Goal: Information Seeking & Learning: Learn about a topic

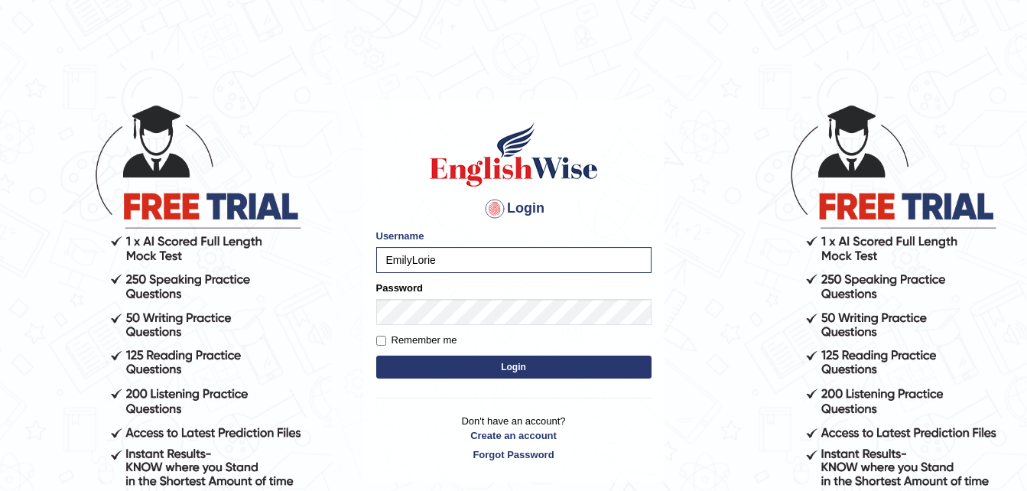
click at [497, 360] on button "Login" at bounding box center [513, 367] width 275 height 23
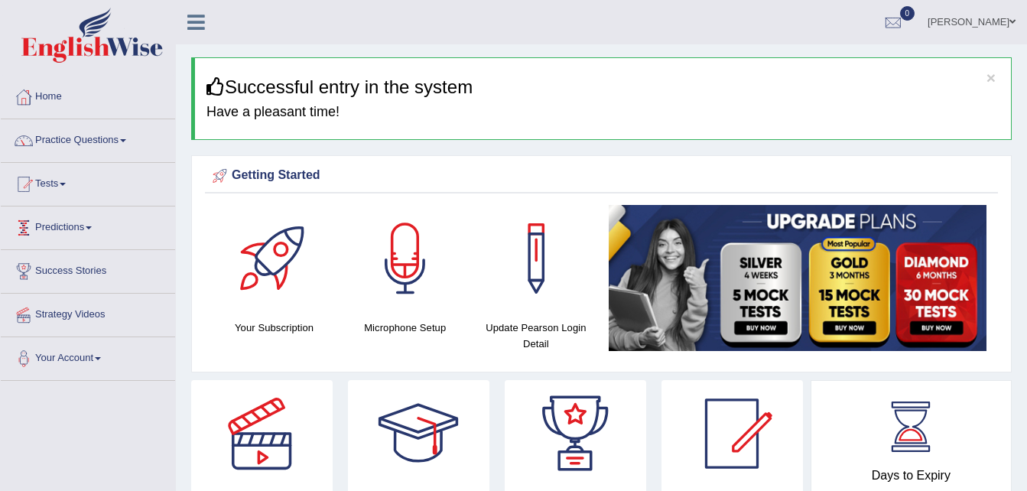
click at [0, 200] on html "Toggle navigation Home Practice Questions Speaking Practice Read Aloud Repeat S…" at bounding box center [513, 245] width 1027 height 491
click at [122, 147] on link "Practice Questions" at bounding box center [88, 138] width 174 height 38
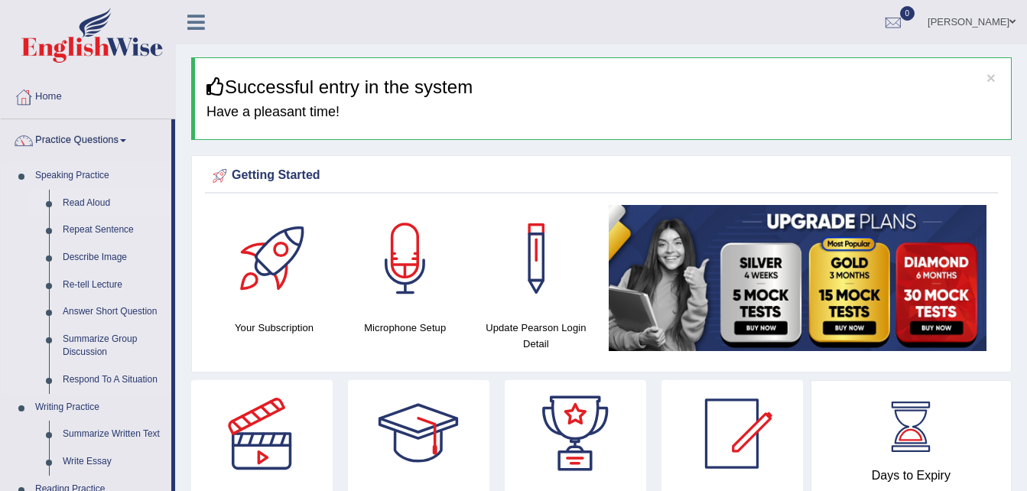
click at [92, 204] on link "Read Aloud" at bounding box center [113, 204] width 115 height 28
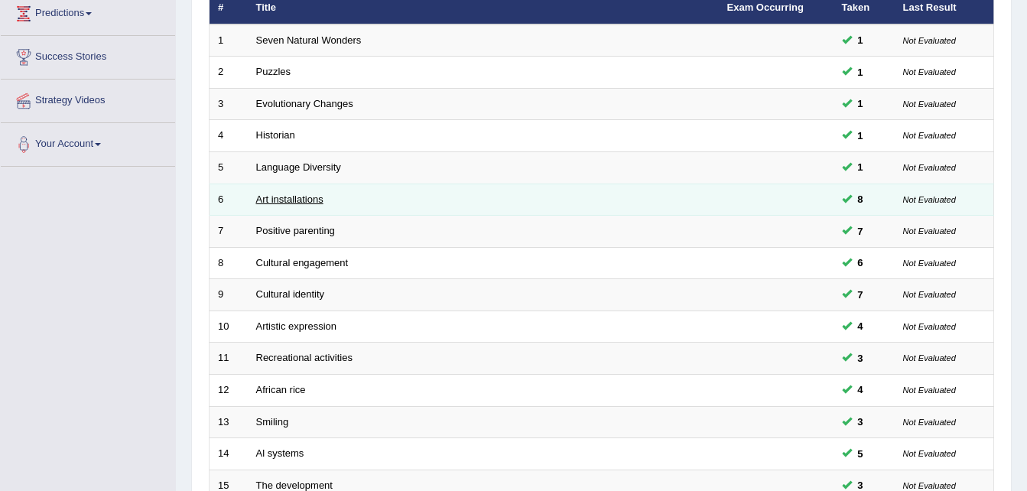
click at [280, 200] on link "Art installations" at bounding box center [289, 198] width 67 height 11
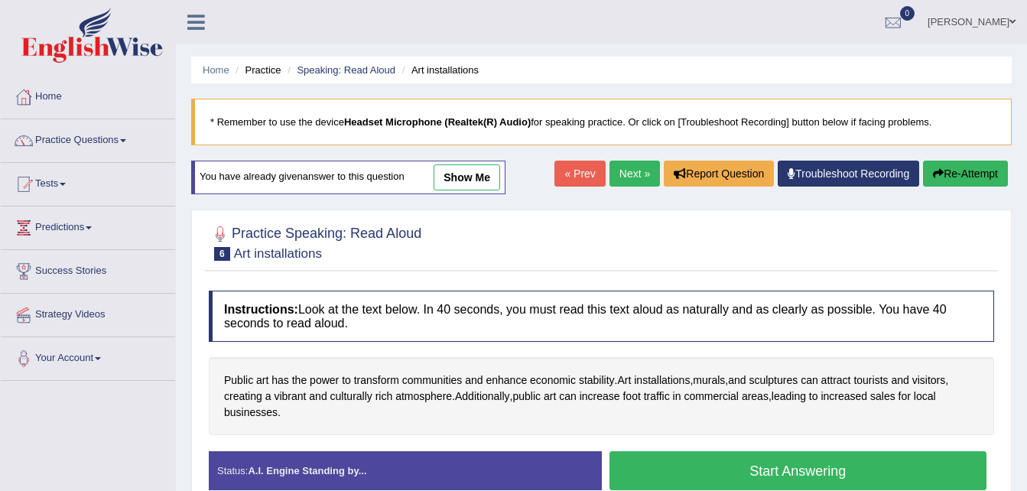
click at [457, 174] on link "show me" at bounding box center [466, 177] width 67 height 26
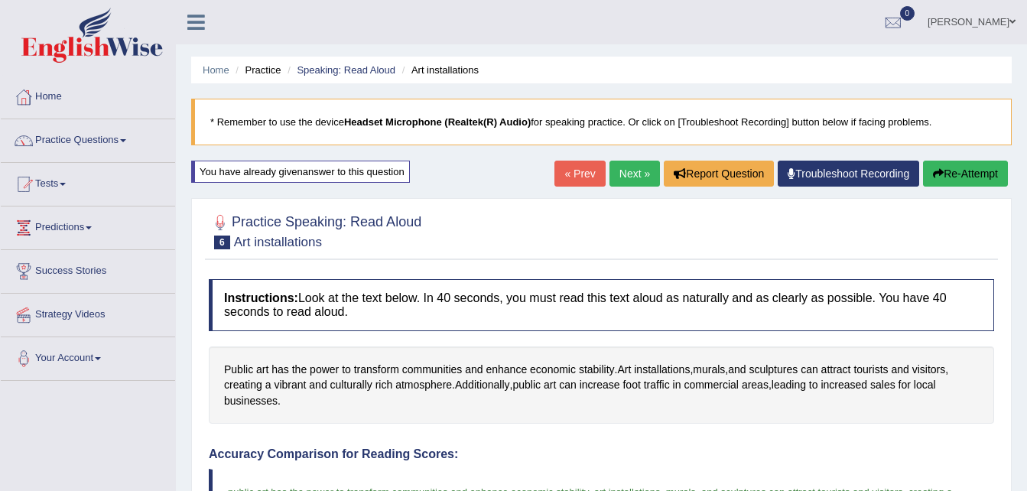
click at [981, 178] on button "Re-Attempt" at bounding box center [965, 174] width 85 height 26
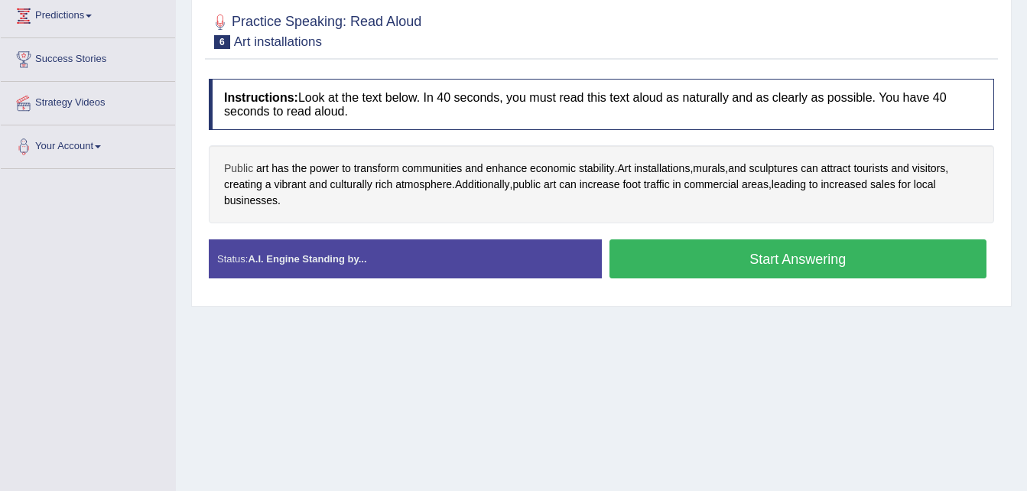
click at [246, 164] on span "Public" at bounding box center [238, 169] width 29 height 16
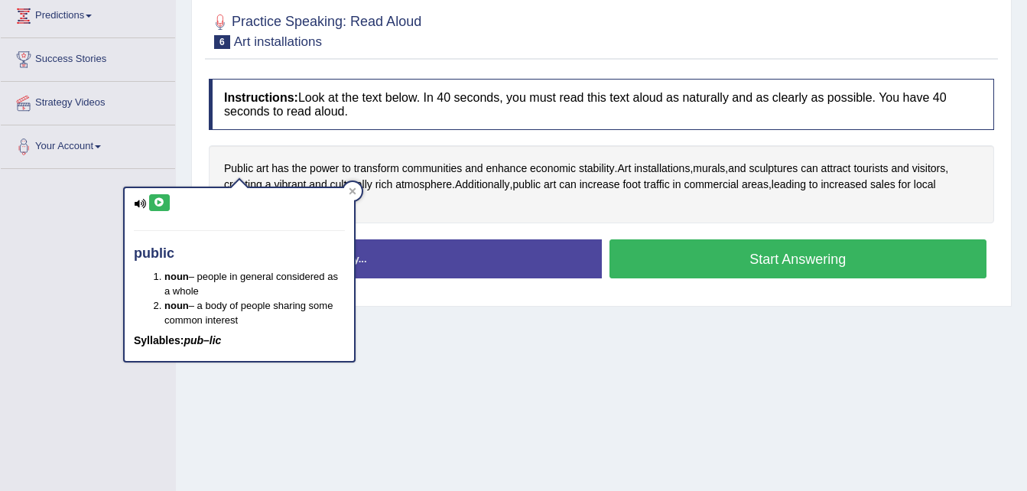
click at [161, 205] on icon at bounding box center [159, 202] width 11 height 9
click at [499, 198] on div "Public art has the power to transform communities and enhance economic stabilit…" at bounding box center [601, 184] width 785 height 78
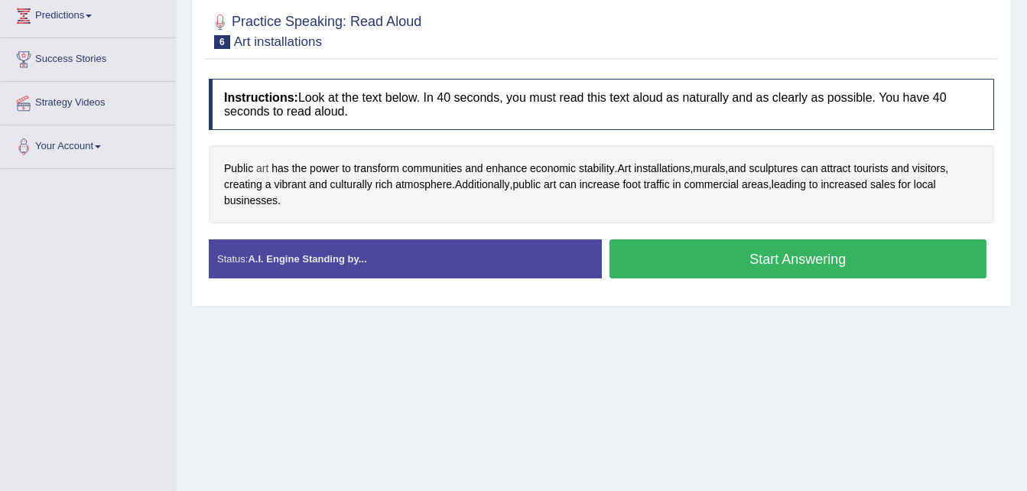
click at [264, 168] on span "art" at bounding box center [262, 169] width 12 height 16
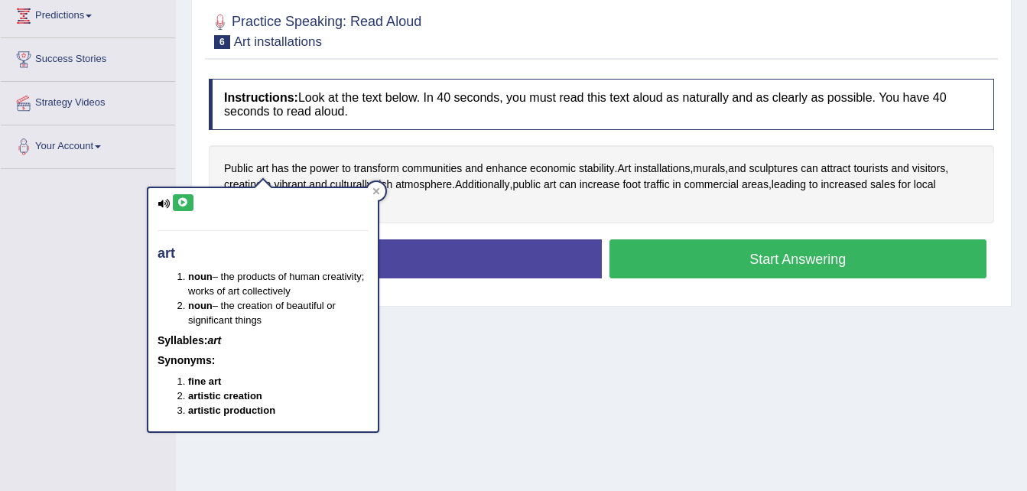
click at [182, 198] on icon at bounding box center [182, 202] width 11 height 9
click at [519, 207] on div "Public art has the power to transform communities and enhance economic stabilit…" at bounding box center [601, 184] width 785 height 78
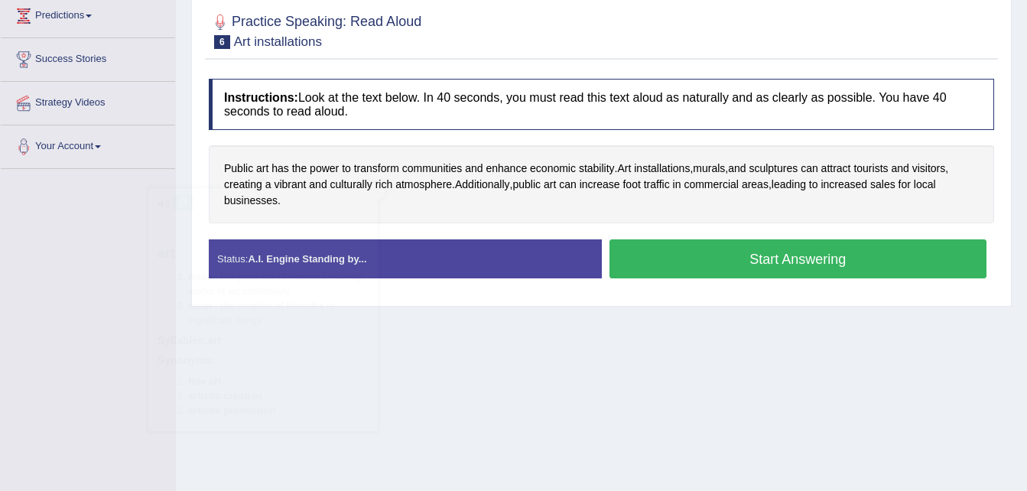
click at [519, 207] on div "Public art has the power to transform communities and enhance economic stabilit…" at bounding box center [601, 184] width 785 height 78
click at [345, 187] on span "culturally" at bounding box center [351, 185] width 42 height 16
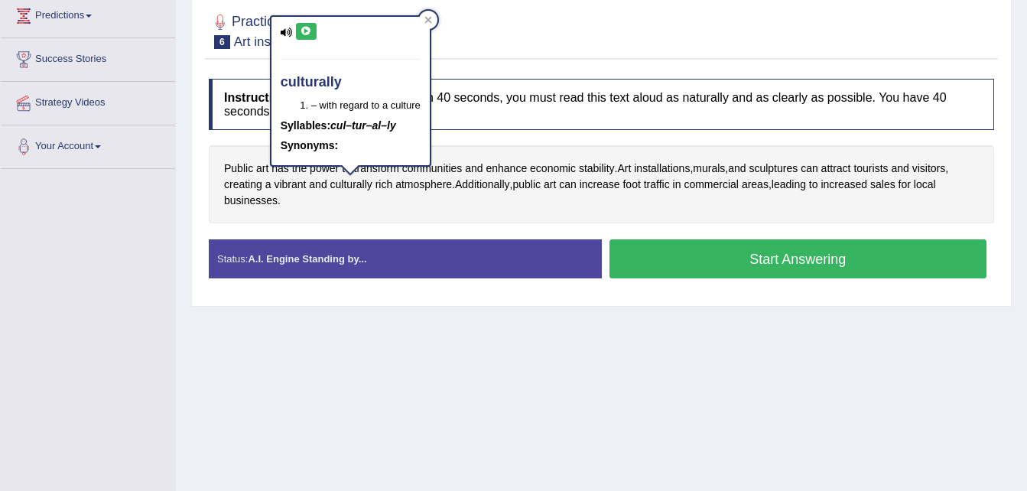
click at [300, 31] on icon at bounding box center [305, 31] width 11 height 9
click at [426, 26] on div at bounding box center [428, 20] width 18 height 18
click at [426, 26] on body "Toggle navigation Home Practice Questions Speaking Practice Read Aloud Repeat S…" at bounding box center [513, 33] width 1027 height 491
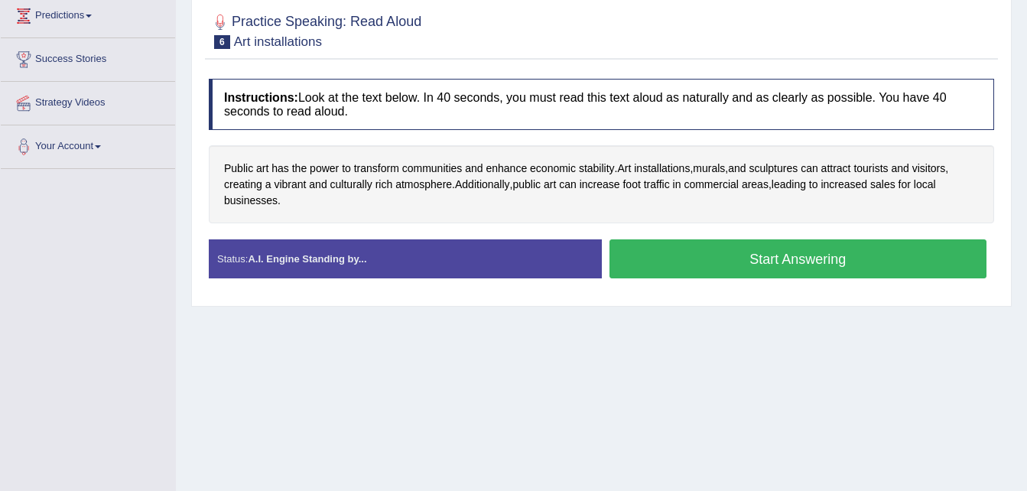
click at [690, 274] on button "Start Answering" at bounding box center [798, 258] width 378 height 39
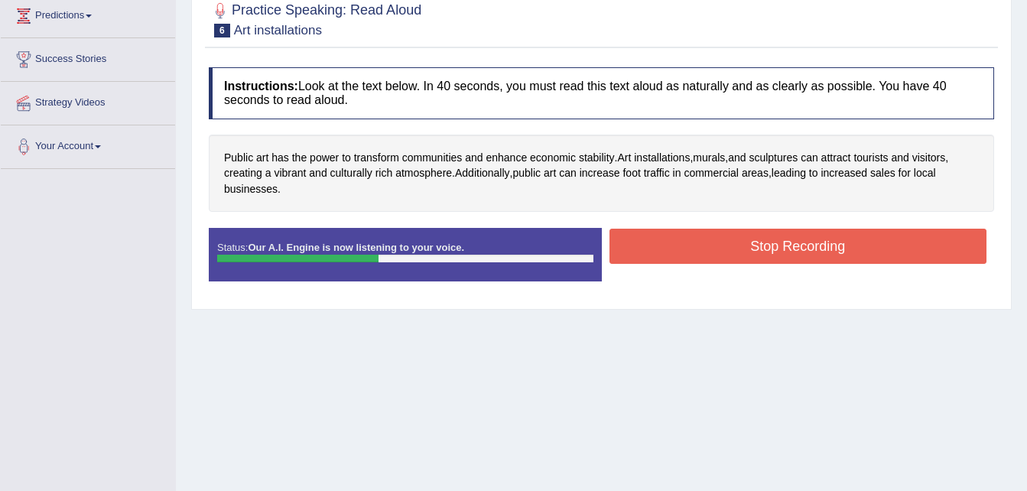
click at [689, 242] on button "Stop Recording" at bounding box center [798, 246] width 378 height 35
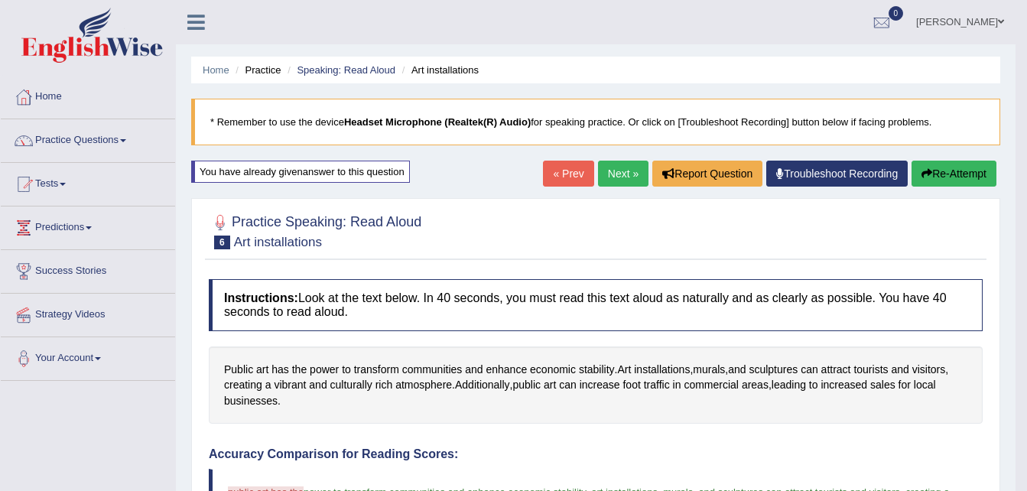
click at [628, 174] on link "Next »" at bounding box center [623, 174] width 50 height 26
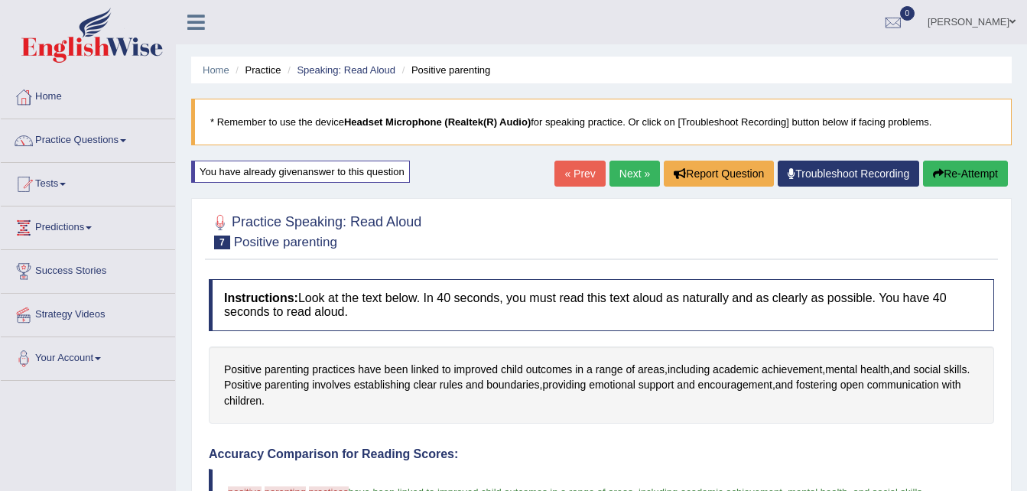
click at [969, 180] on button "Re-Attempt" at bounding box center [965, 174] width 85 height 26
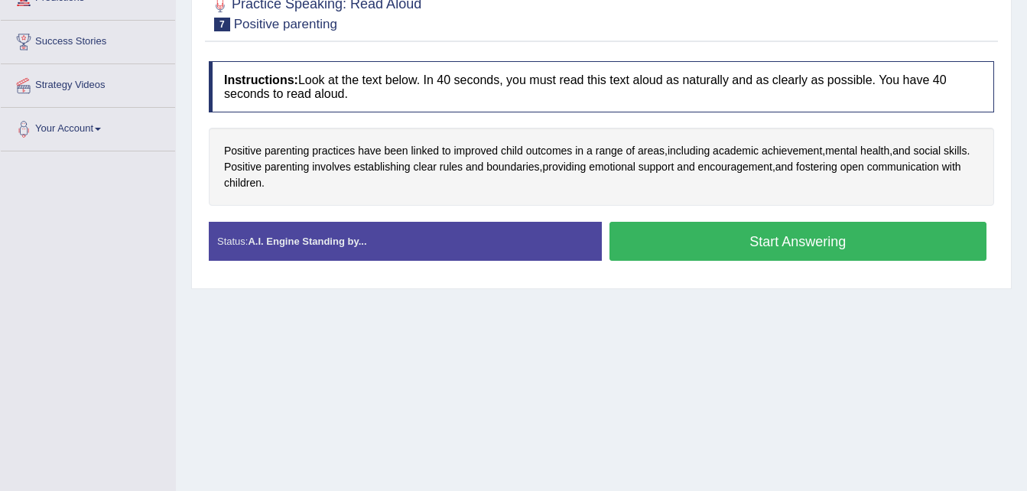
scroll to position [245, 0]
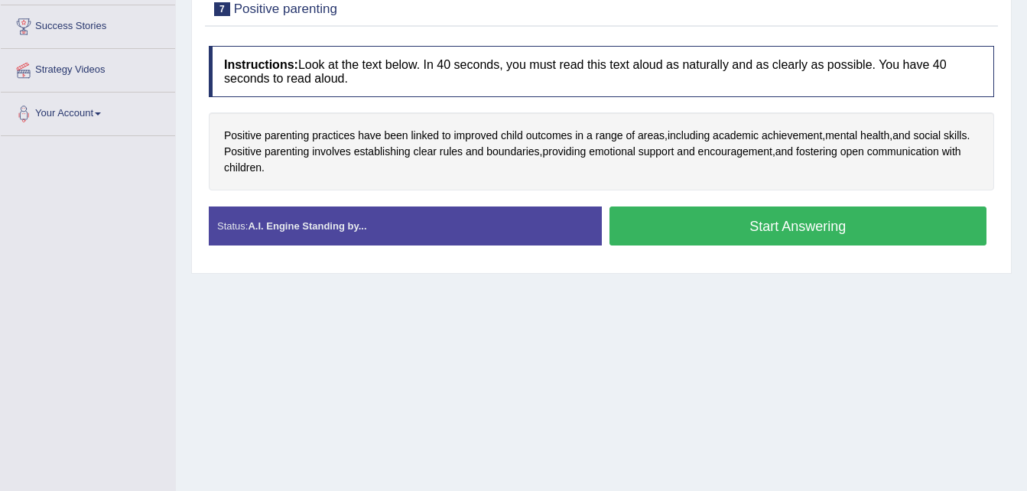
click at [775, 232] on button "Start Answering" at bounding box center [798, 225] width 378 height 39
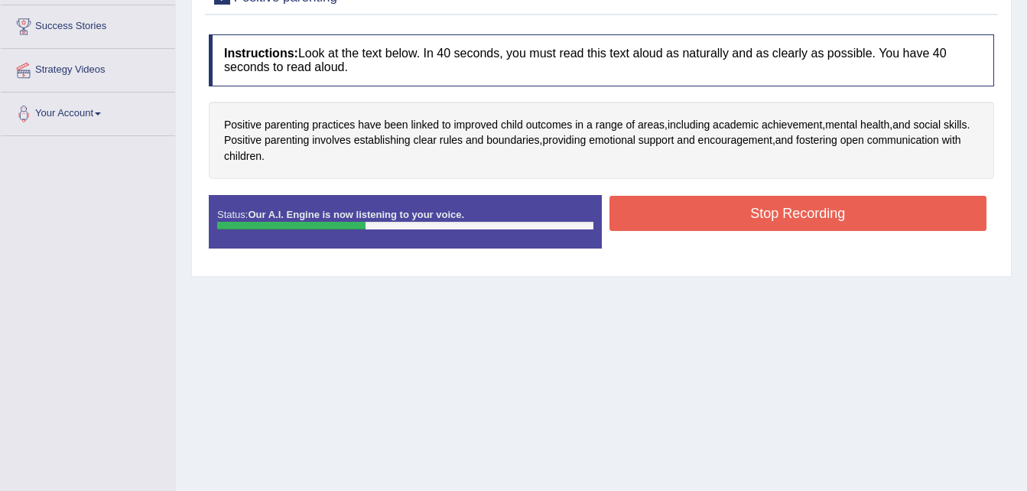
click at [767, 219] on button "Stop Recording" at bounding box center [798, 213] width 378 height 35
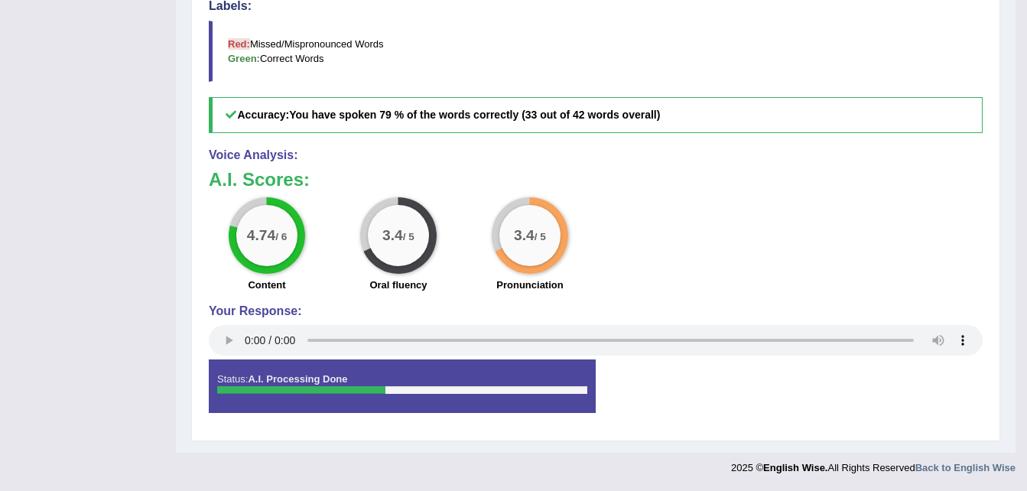
scroll to position [117, 0]
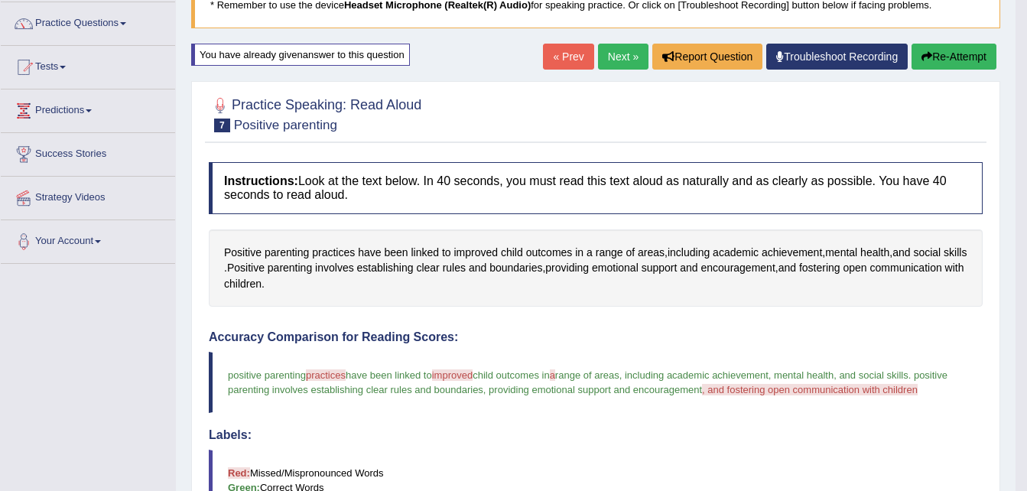
click at [941, 56] on button "Re-Attempt" at bounding box center [953, 57] width 85 height 26
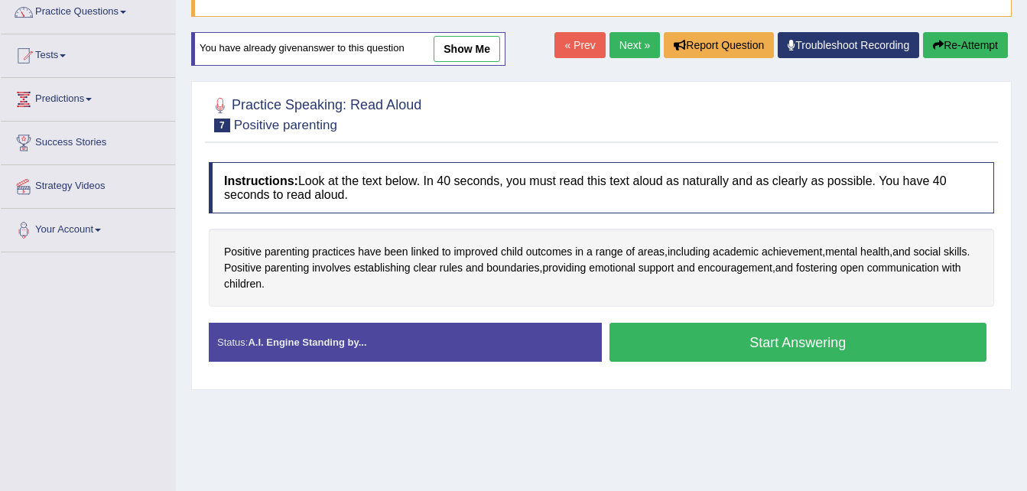
click at [704, 349] on button "Start Answering" at bounding box center [798, 342] width 378 height 39
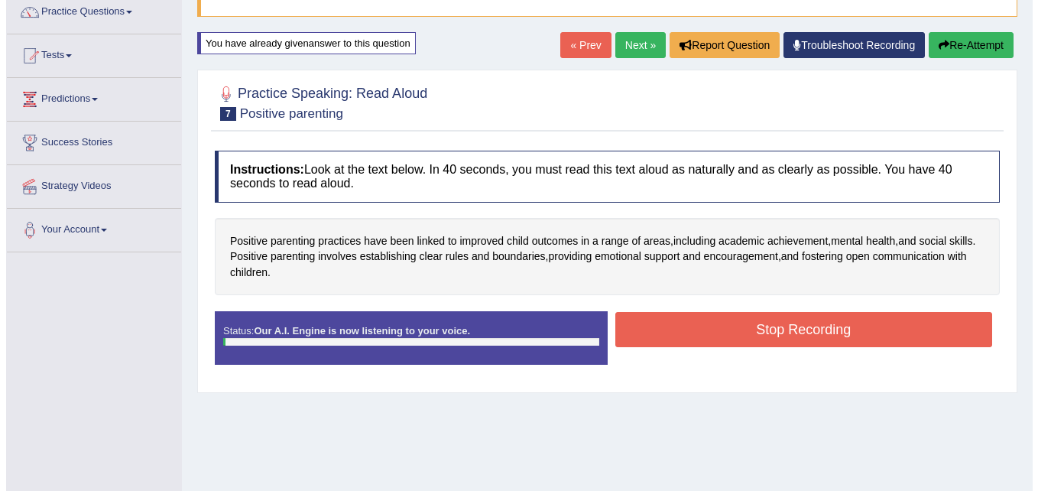
scroll to position [117, 0]
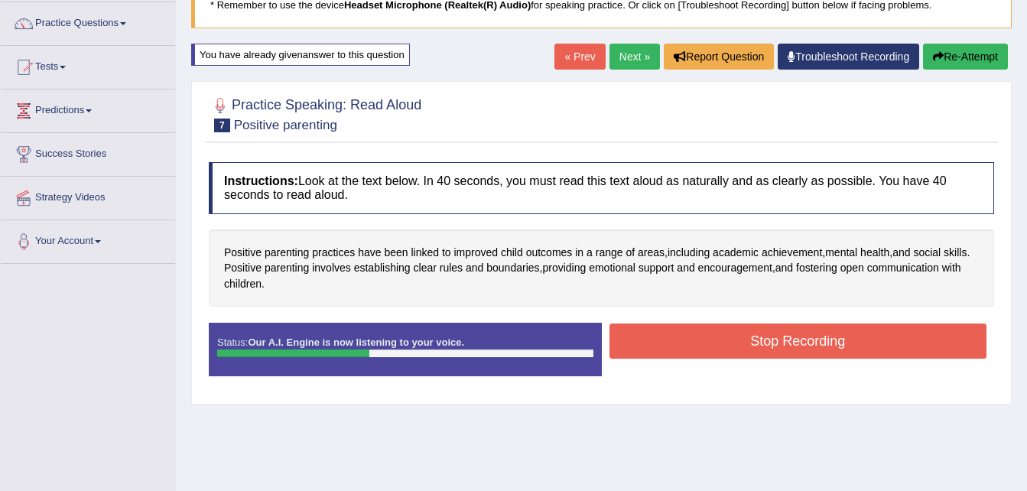
click at [704, 349] on button "Stop Recording" at bounding box center [798, 340] width 378 height 35
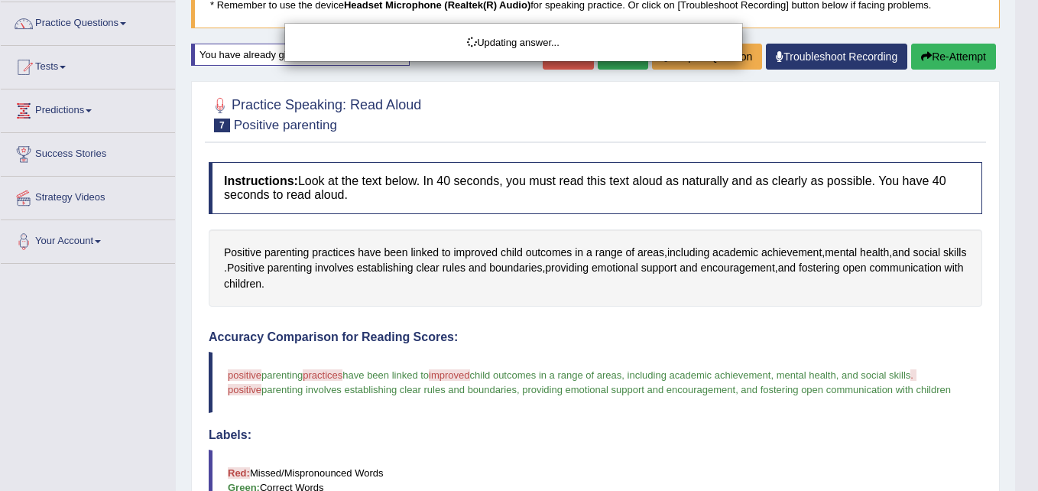
click at [1026, 374] on html "Toggle navigation Home Practice Questions Speaking Practice Read Aloud Repeat S…" at bounding box center [519, 128] width 1038 height 491
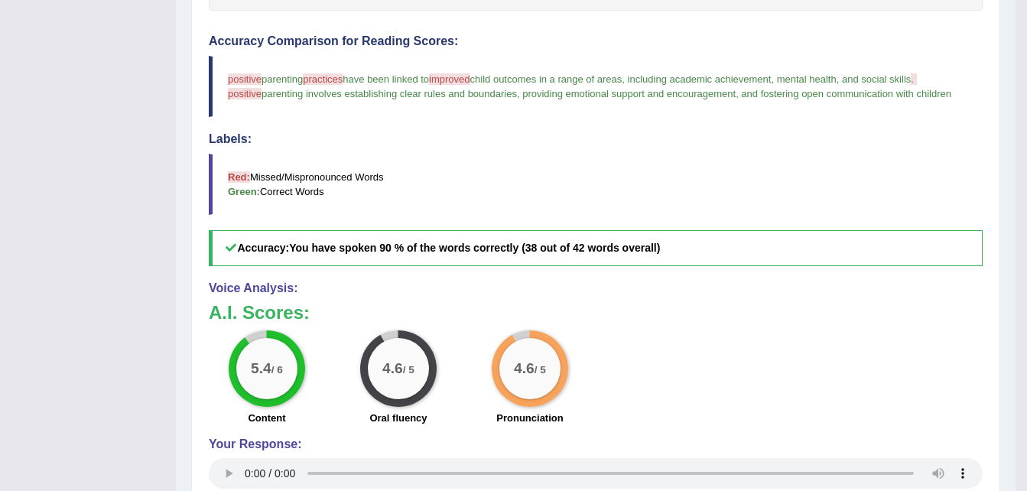
scroll to position [0, 0]
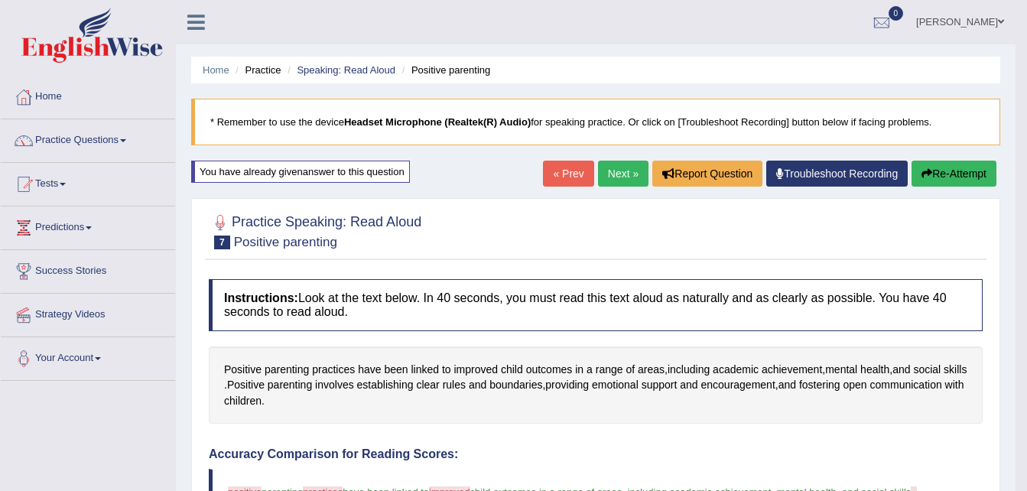
click at [628, 167] on link "Next »" at bounding box center [623, 174] width 50 height 26
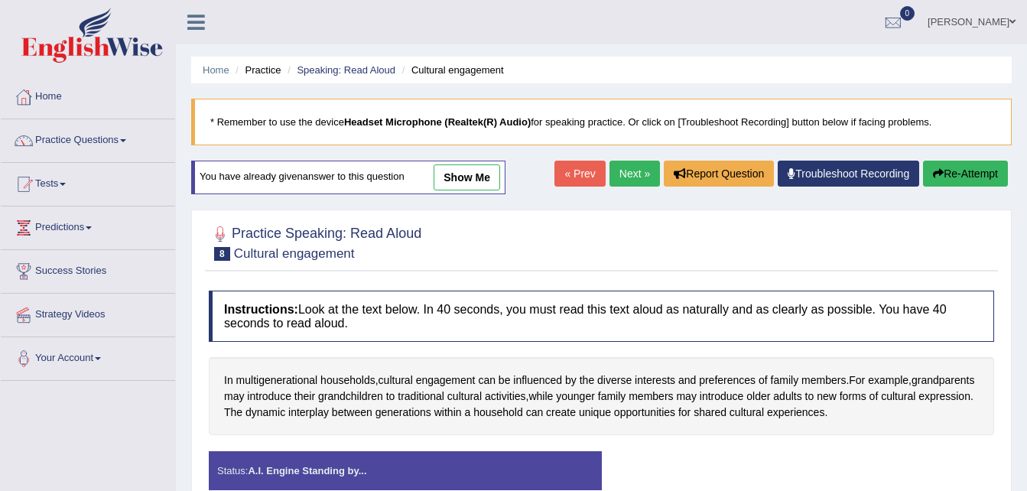
click at [472, 183] on link "show me" at bounding box center [466, 177] width 67 height 26
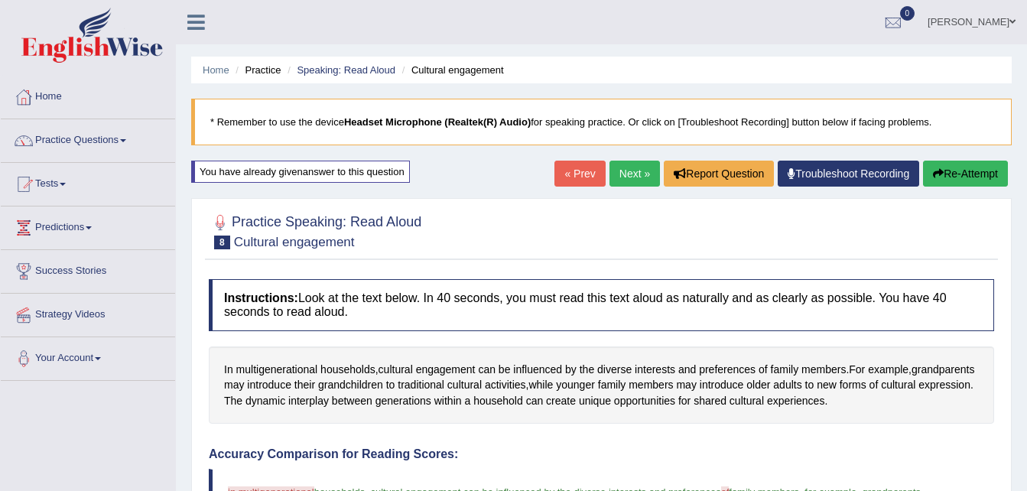
click at [634, 173] on link "Next »" at bounding box center [634, 174] width 50 height 26
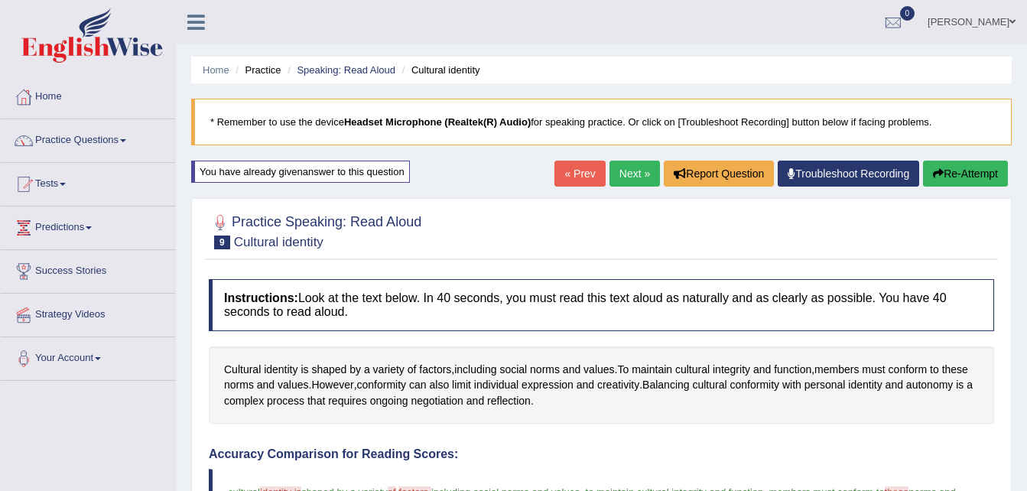
click at [630, 164] on link "Next »" at bounding box center [634, 174] width 50 height 26
click at [107, 136] on link "Practice Questions" at bounding box center [88, 138] width 174 height 38
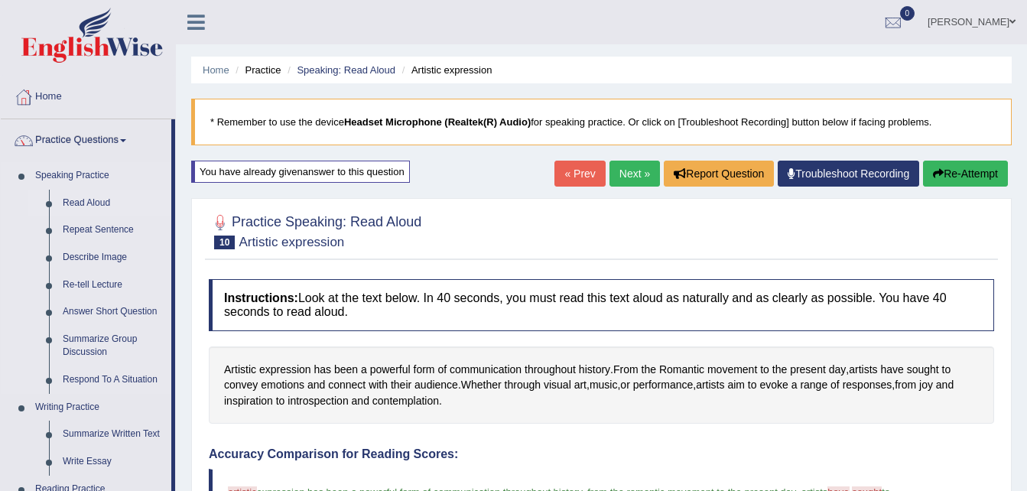
click at [86, 200] on link "Read Aloud" at bounding box center [113, 204] width 115 height 28
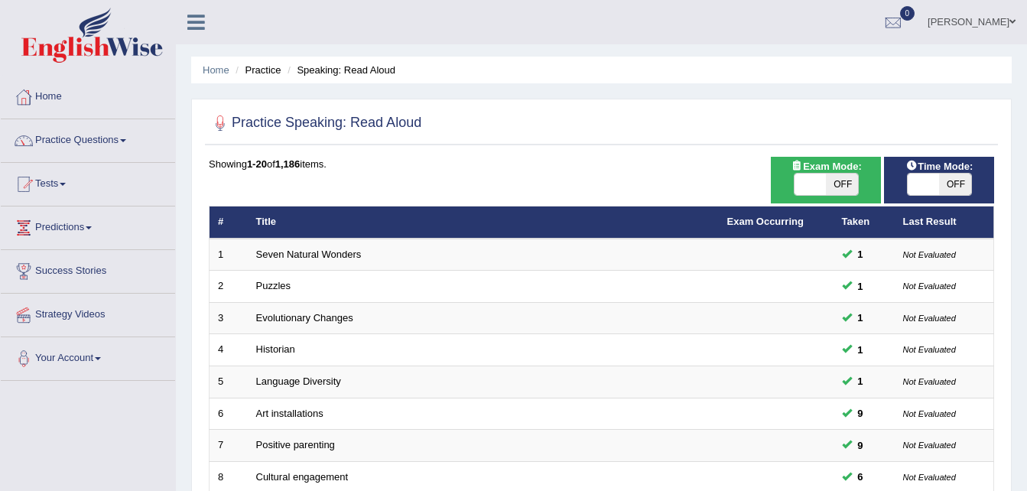
scroll to position [429, 0]
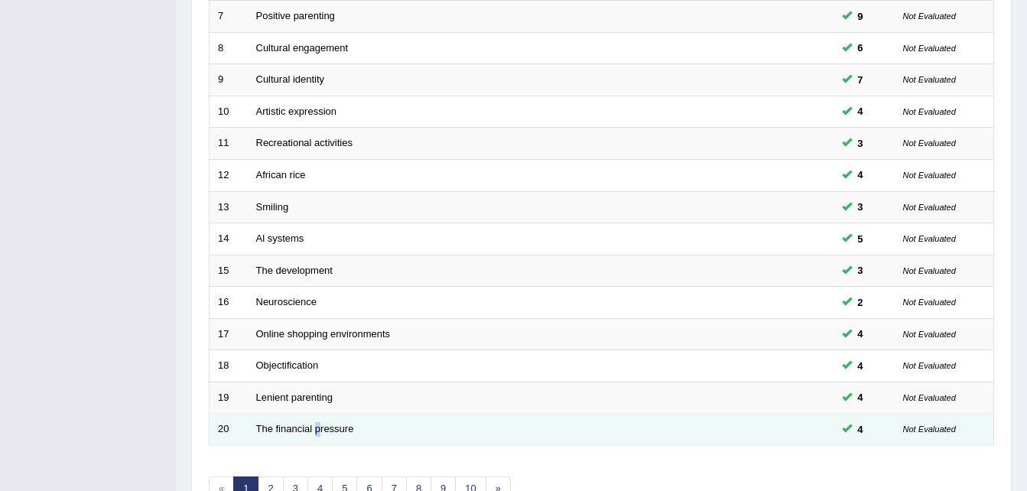
drag, startPoint x: 318, startPoint y: 420, endPoint x: 315, endPoint y: 435, distance: 15.6
click at [315, 435] on td "The financial pressure" at bounding box center [483, 430] width 471 height 32
click at [287, 431] on link "The financial pressure" at bounding box center [305, 428] width 98 height 11
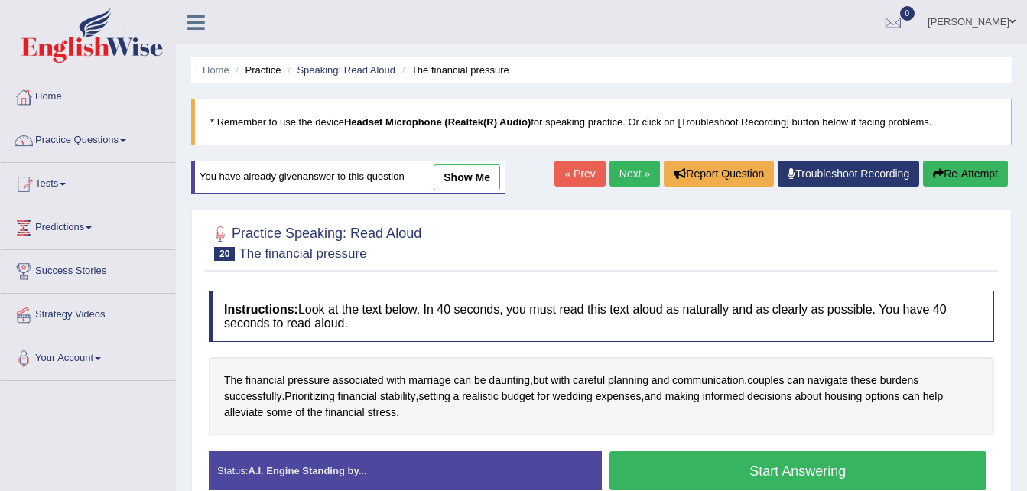
click at [463, 178] on link "show me" at bounding box center [466, 177] width 67 height 26
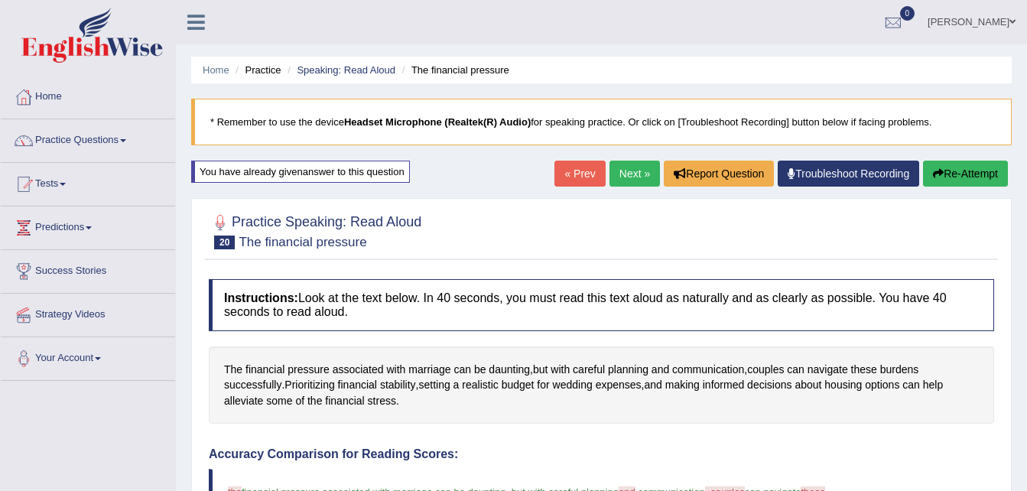
click at [632, 176] on link "Next »" at bounding box center [634, 174] width 50 height 26
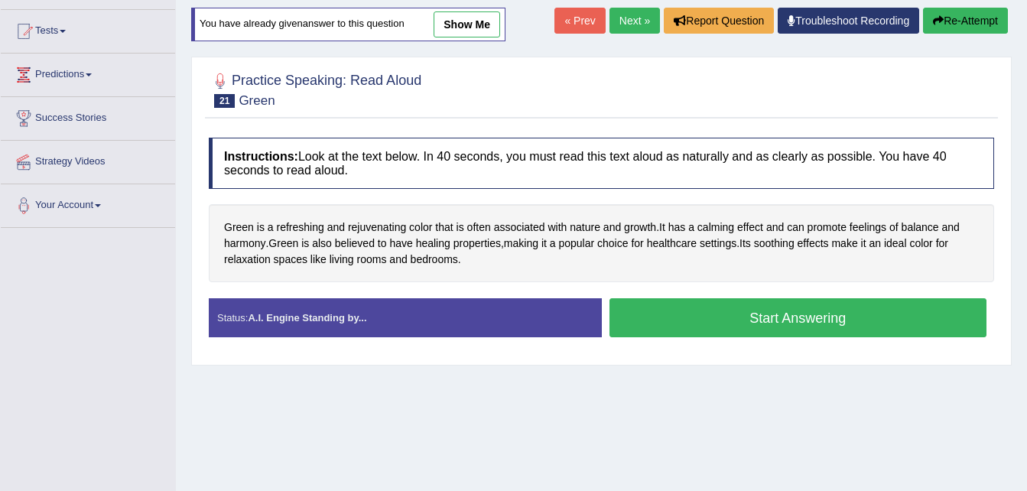
scroll to position [163, 0]
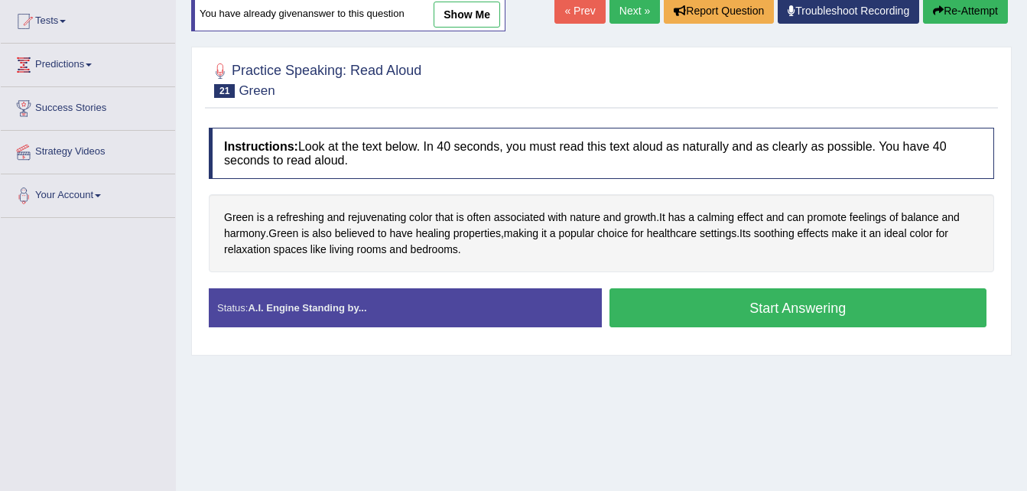
click at [471, 13] on link "show me" at bounding box center [466, 15] width 67 height 26
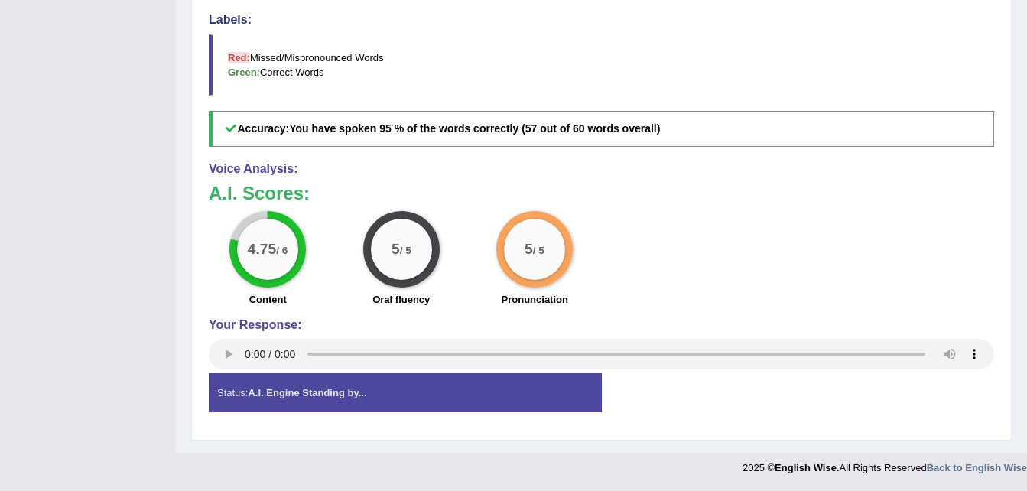
scroll to position [118, 0]
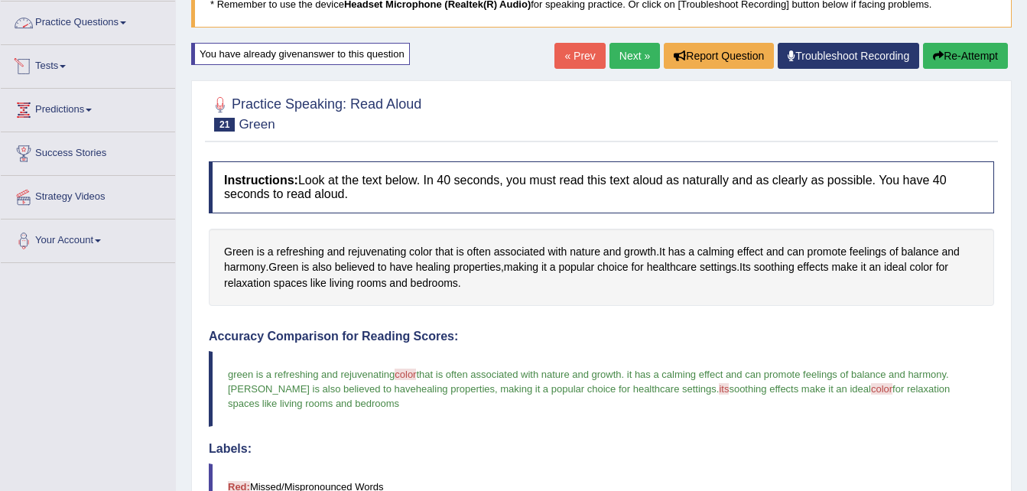
click at [93, 21] on link "Practice Questions" at bounding box center [88, 21] width 174 height 38
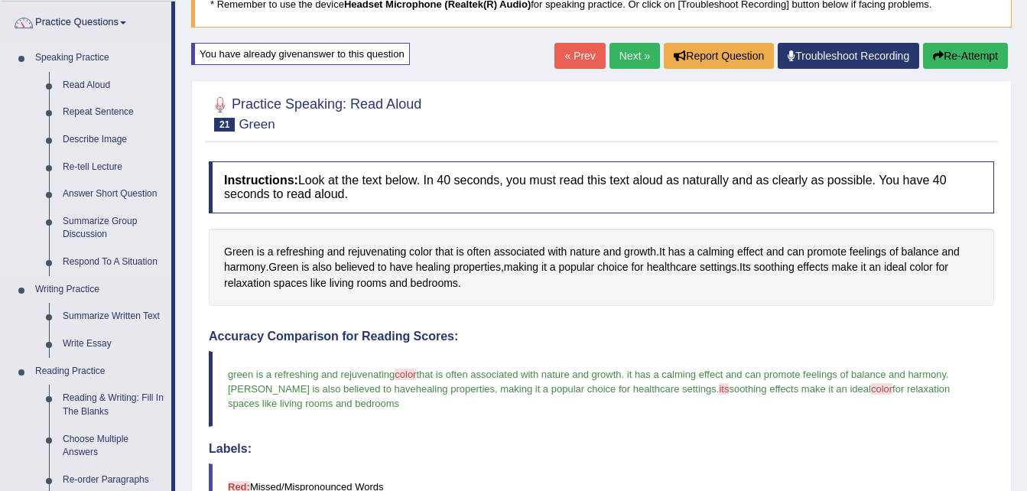
click at [77, 83] on link "Read Aloud" at bounding box center [113, 86] width 115 height 28
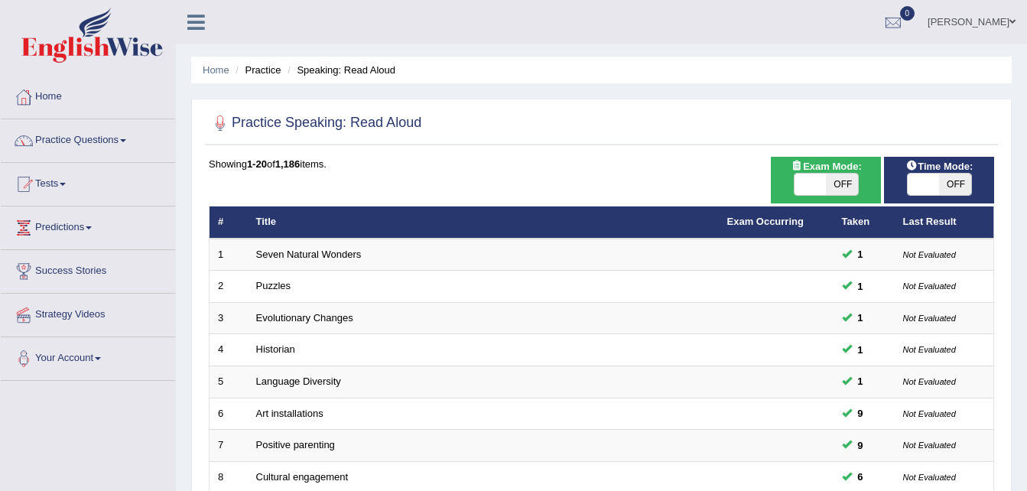
scroll to position [429, 0]
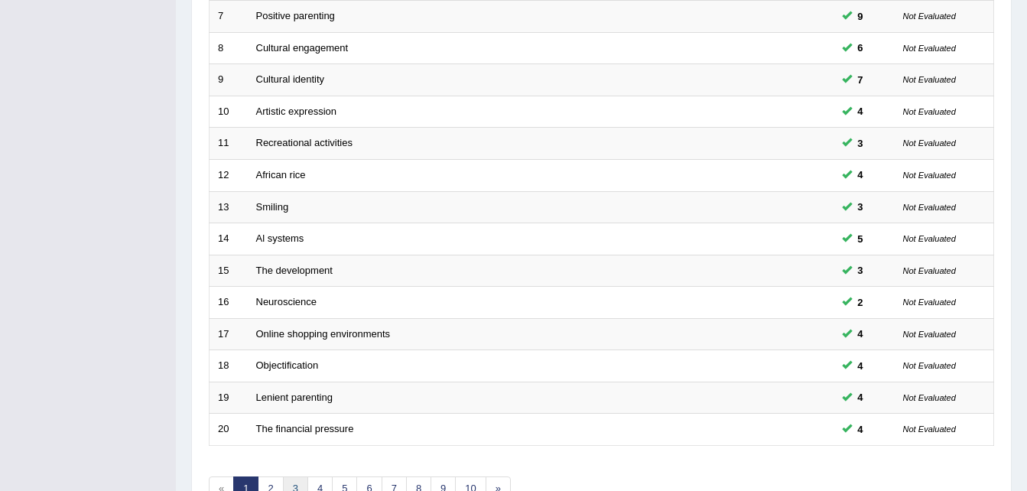
click at [296, 490] on link "3" at bounding box center [295, 488] width 25 height 25
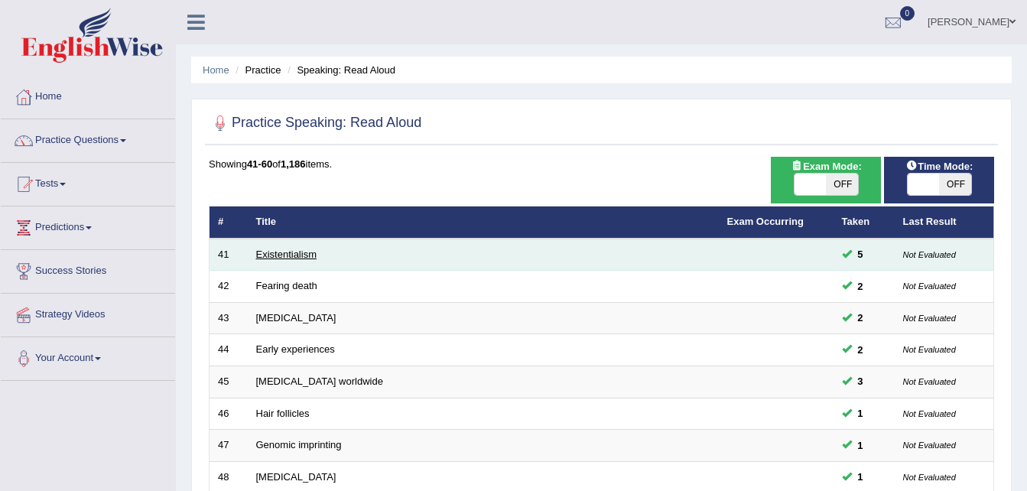
click at [287, 254] on link "Existentialism" at bounding box center [286, 253] width 60 height 11
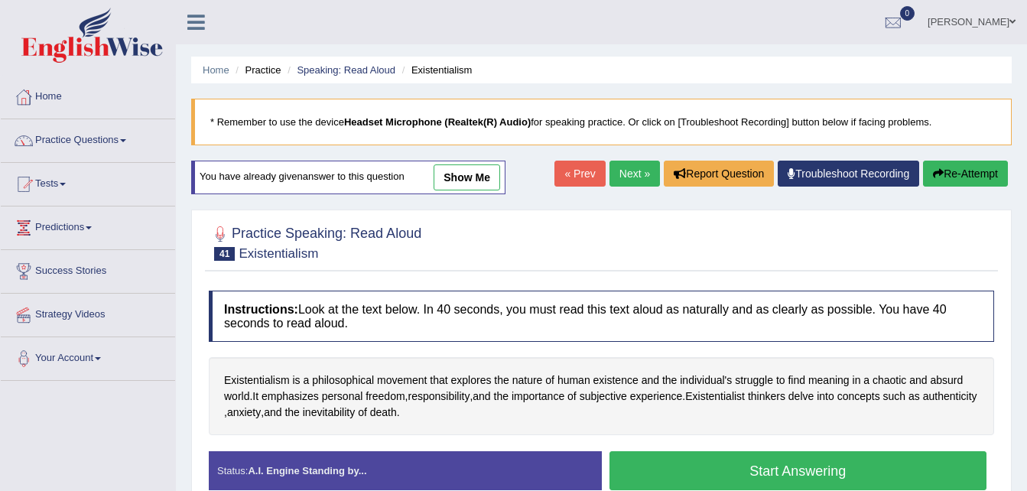
click at [468, 183] on link "show me" at bounding box center [466, 177] width 67 height 26
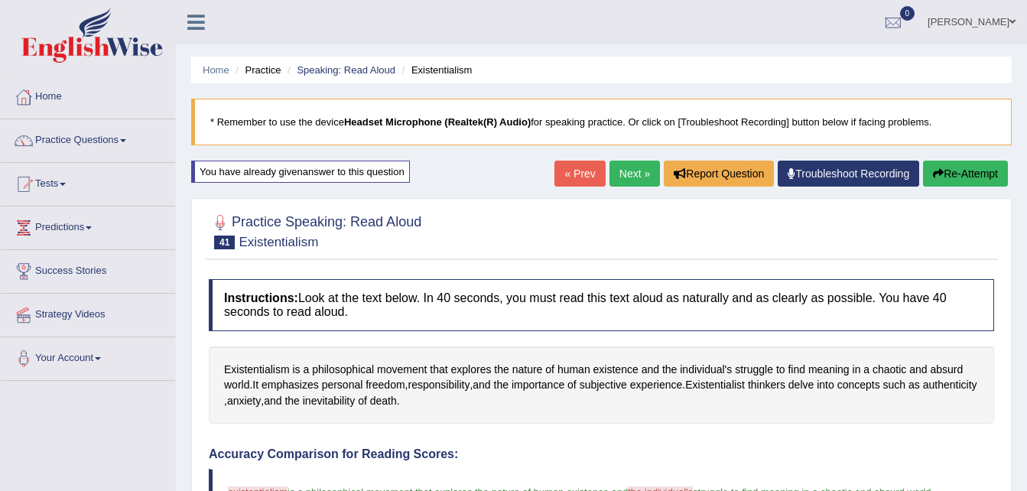
click at [584, 173] on link "« Prev" at bounding box center [579, 174] width 50 height 26
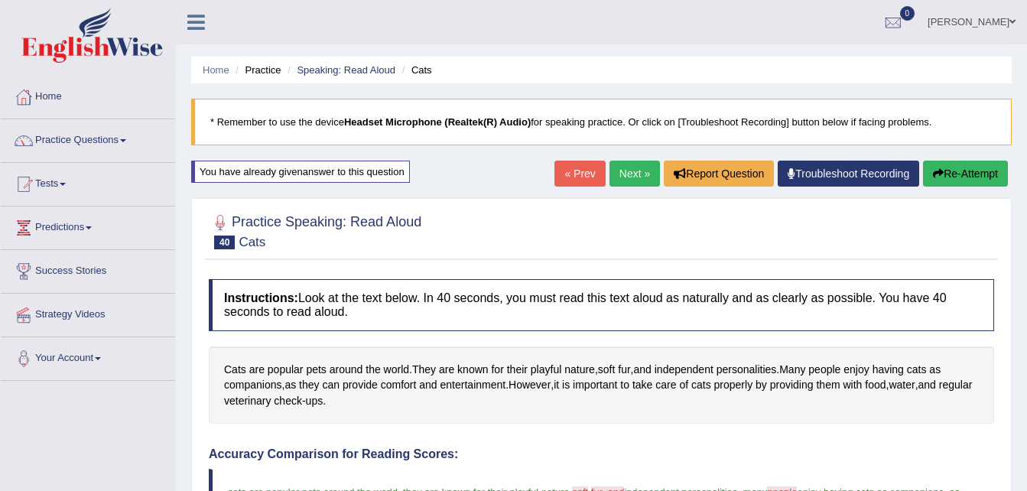
click at [638, 174] on link "Next »" at bounding box center [634, 174] width 50 height 26
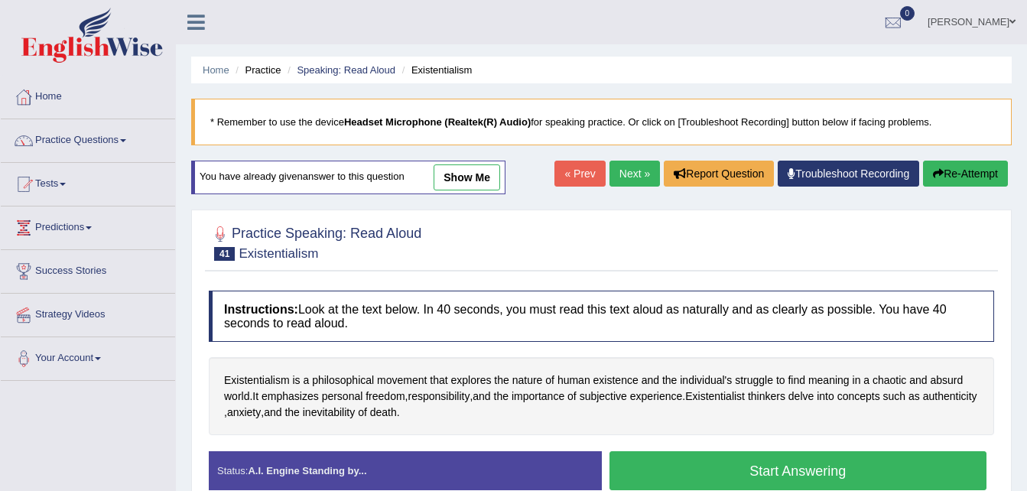
click at [969, 170] on button "Re-Attempt" at bounding box center [965, 174] width 85 height 26
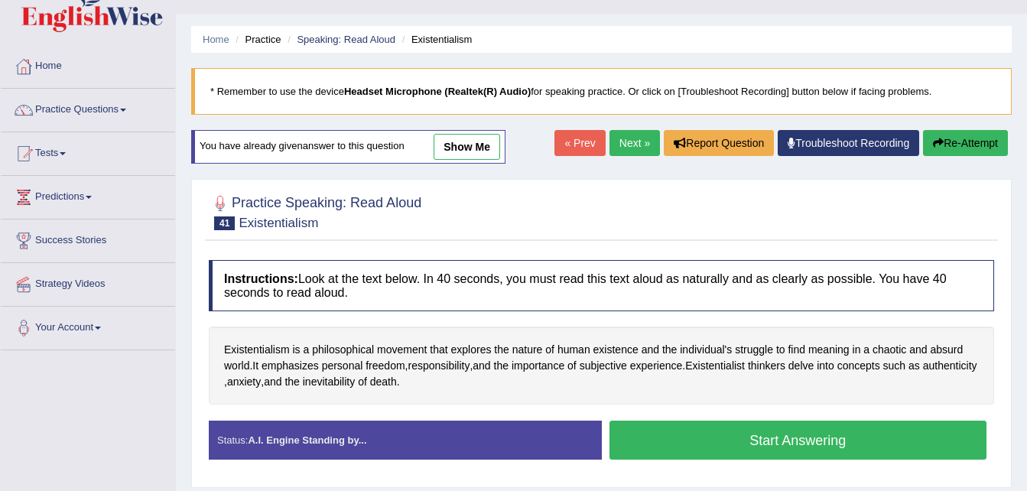
scroll to position [61, 0]
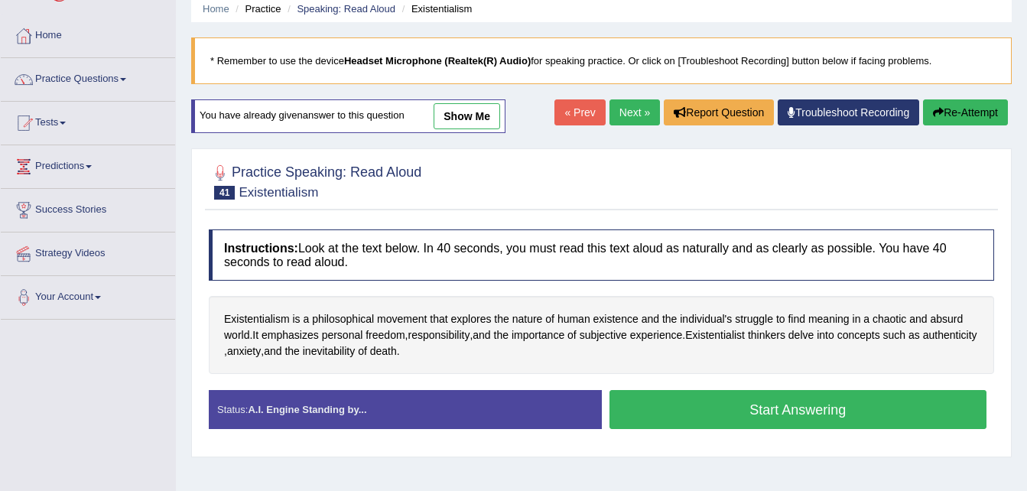
click at [804, 411] on button "Start Answering" at bounding box center [798, 409] width 378 height 39
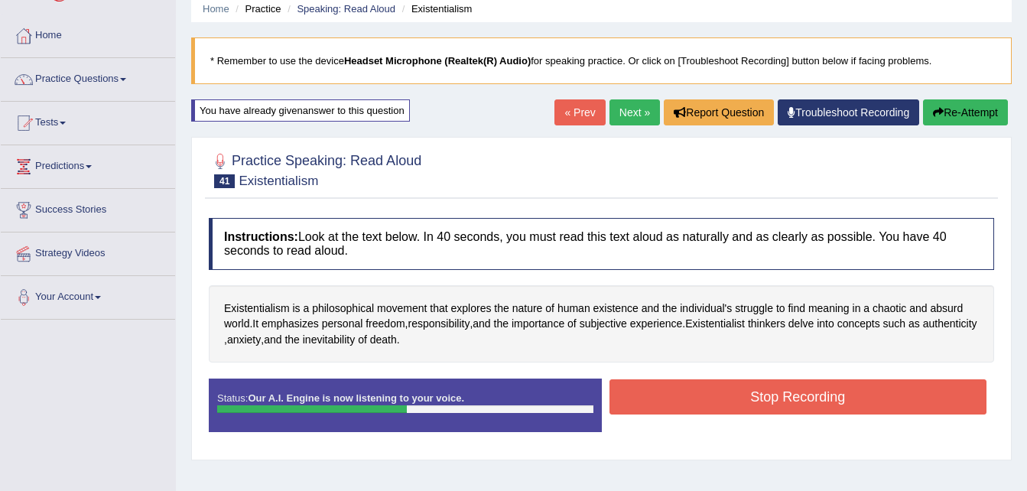
click at [806, 400] on button "Stop Recording" at bounding box center [798, 396] width 378 height 35
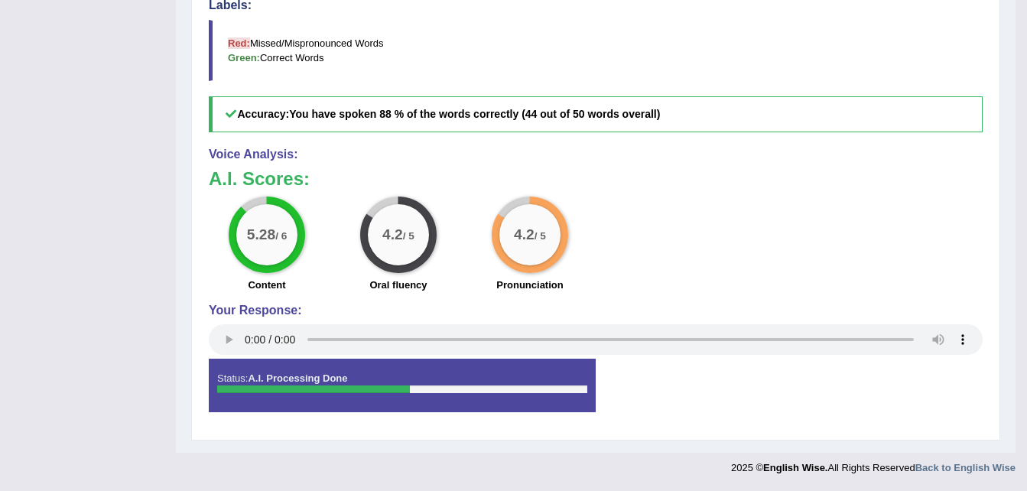
scroll to position [132, 0]
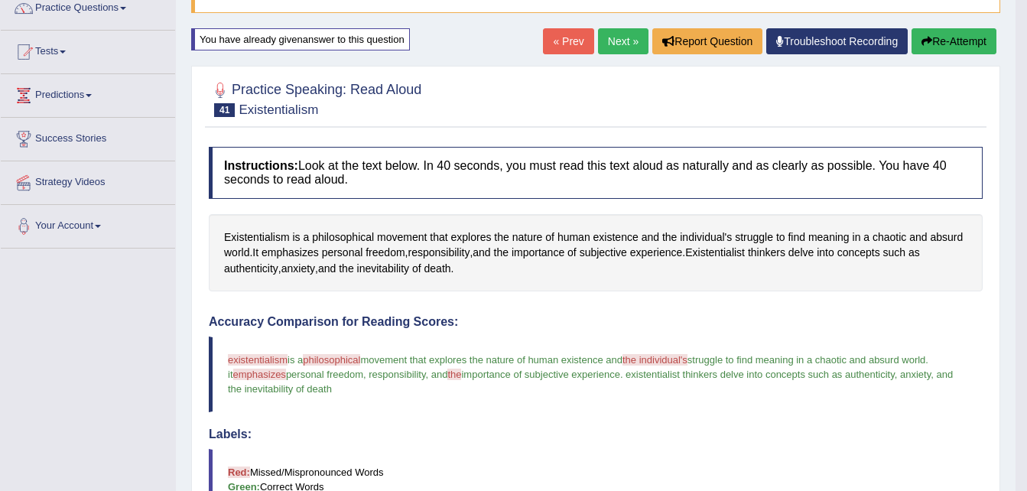
click at [934, 37] on button "Re-Attempt" at bounding box center [953, 41] width 85 height 26
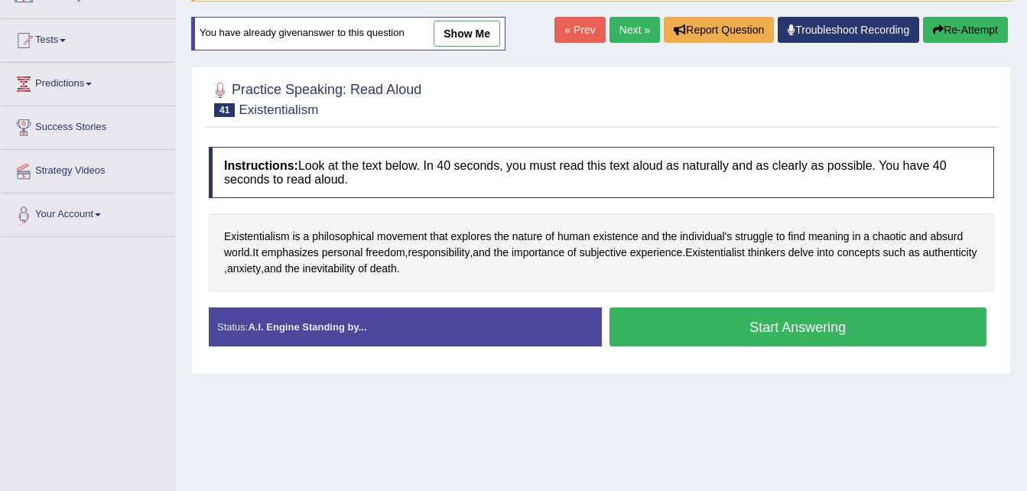
drag, startPoint x: 0, startPoint y: 0, endPoint x: 692, endPoint y: 320, distance: 762.5
click at [692, 320] on button "Start Answering" at bounding box center [798, 326] width 378 height 39
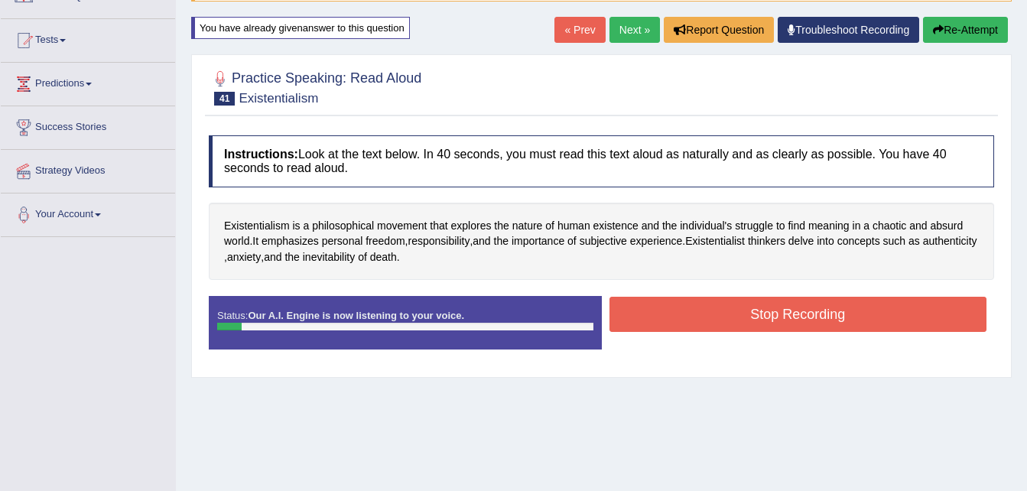
scroll to position [132, 0]
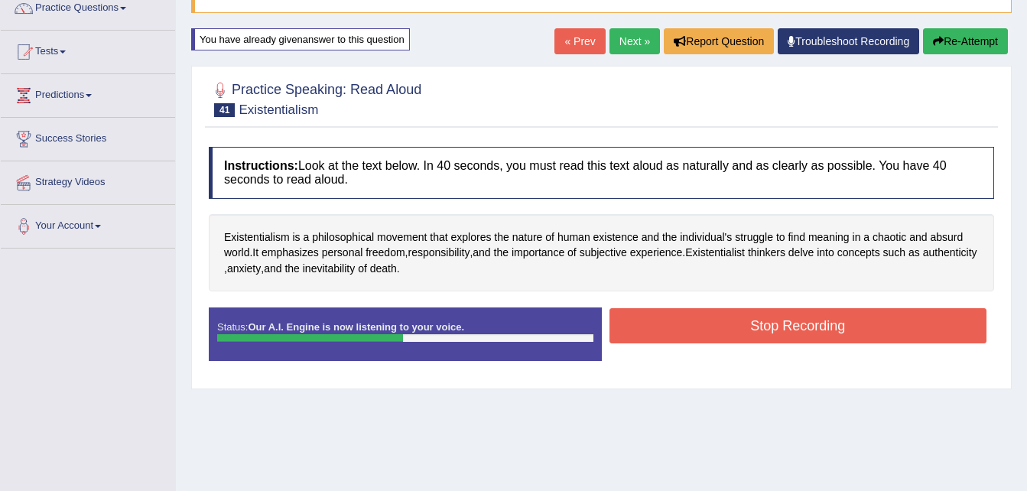
click at [692, 320] on button "Stop Recording" at bounding box center [798, 325] width 378 height 35
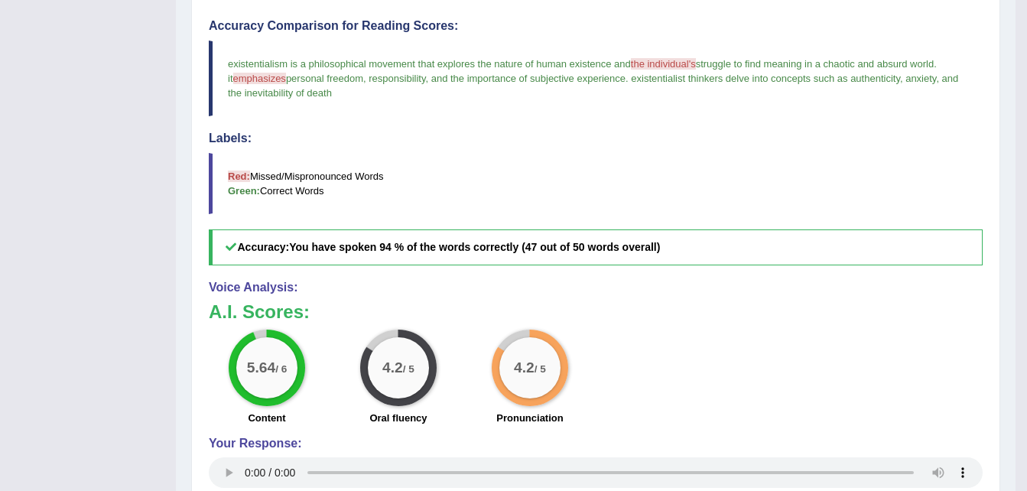
scroll to position [0, 0]
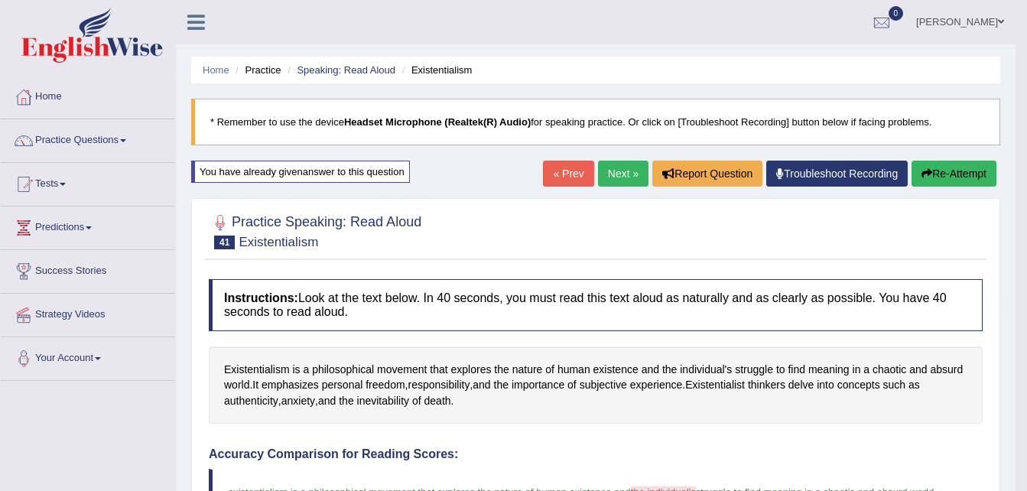
click at [950, 165] on button "Re-Attempt" at bounding box center [953, 174] width 85 height 26
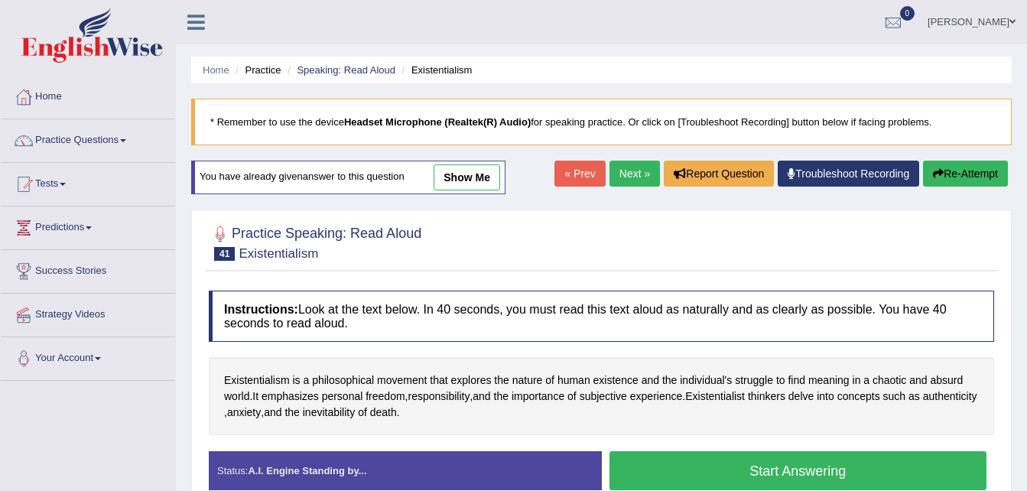
click at [733, 474] on button "Start Answering" at bounding box center [798, 470] width 378 height 39
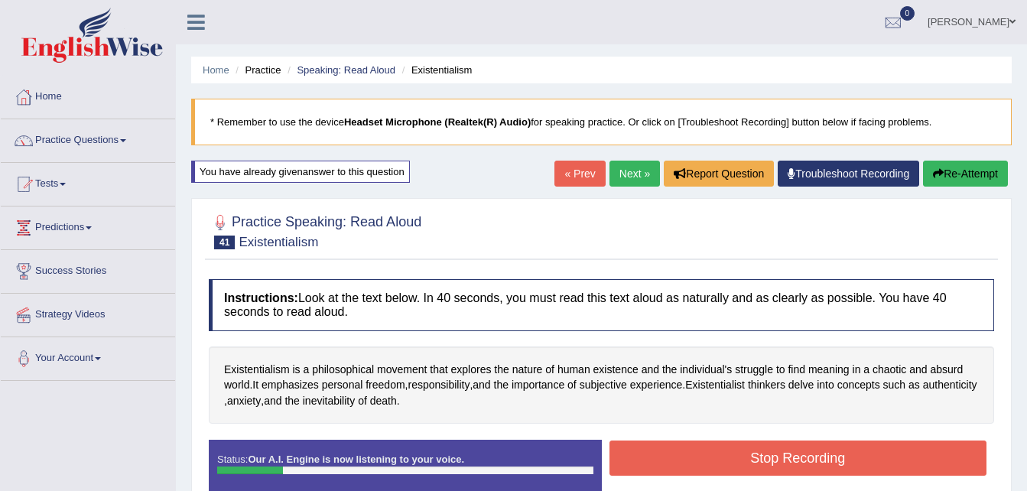
click at [956, 172] on button "Re-Attempt" at bounding box center [965, 174] width 85 height 26
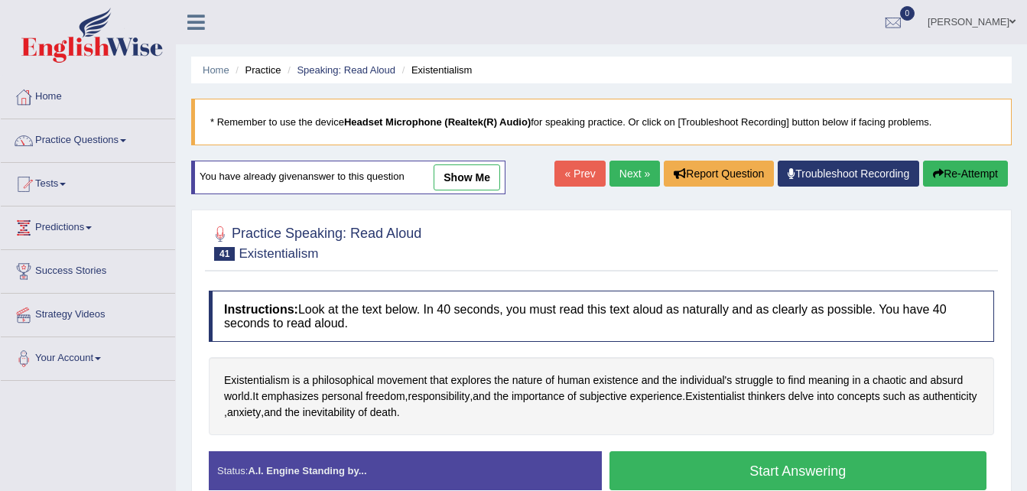
click at [755, 481] on button "Start Answering" at bounding box center [798, 470] width 378 height 39
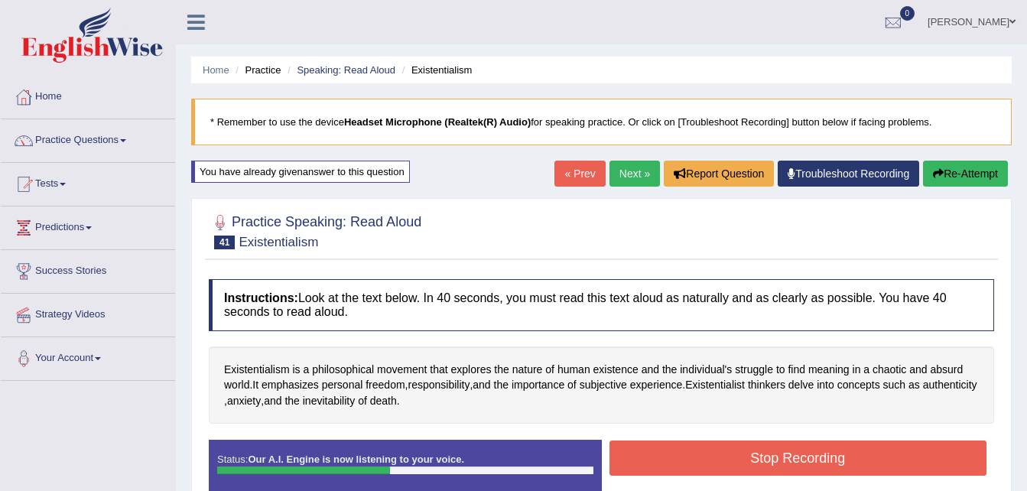
click at [753, 461] on button "Stop Recording" at bounding box center [798, 457] width 378 height 35
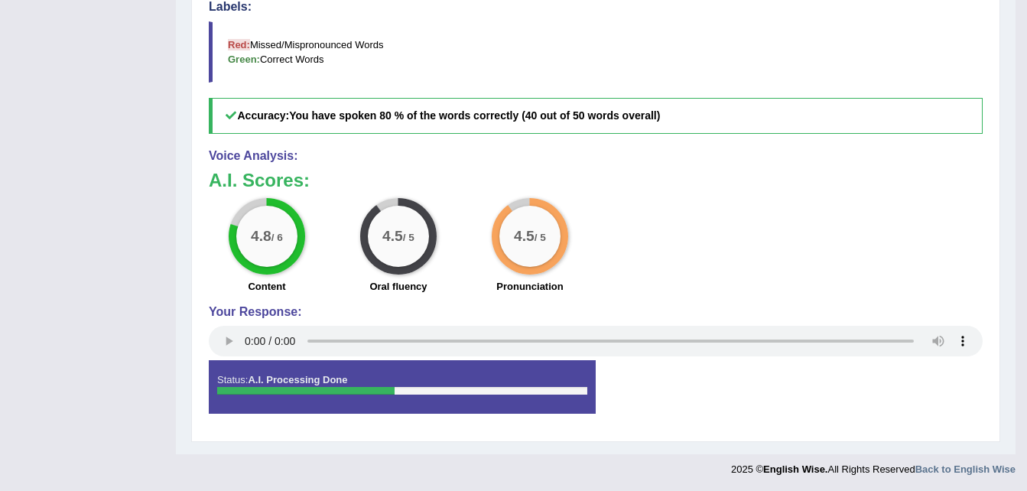
scroll to position [131, 0]
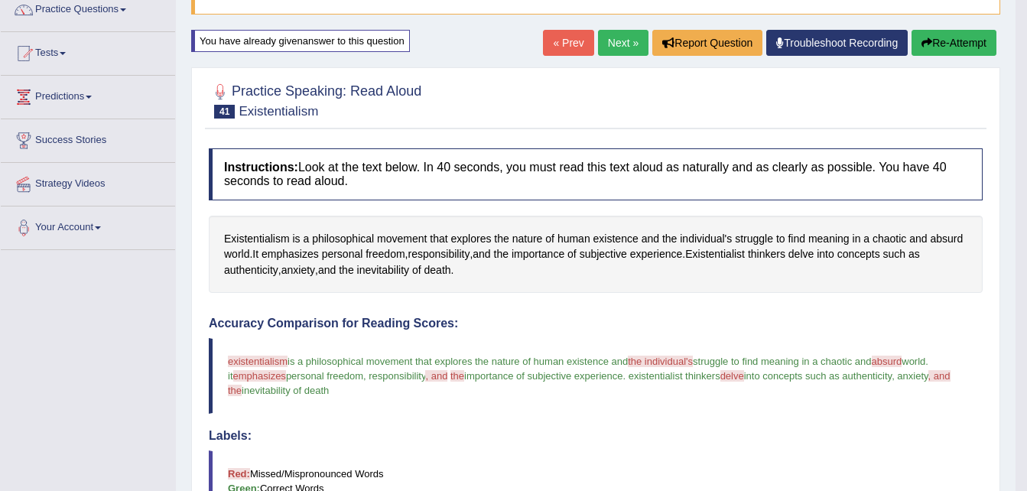
click at [615, 45] on link "Next »" at bounding box center [623, 43] width 50 height 26
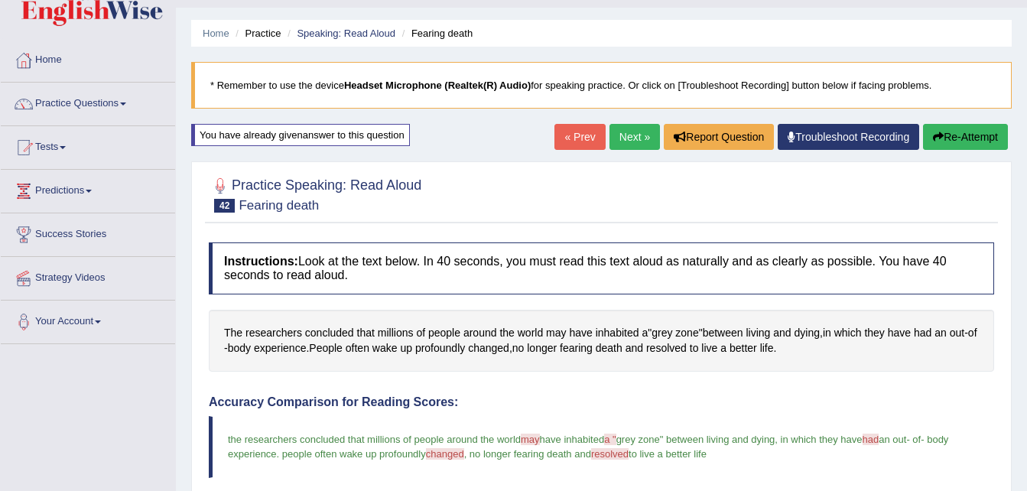
scroll to position [27, 0]
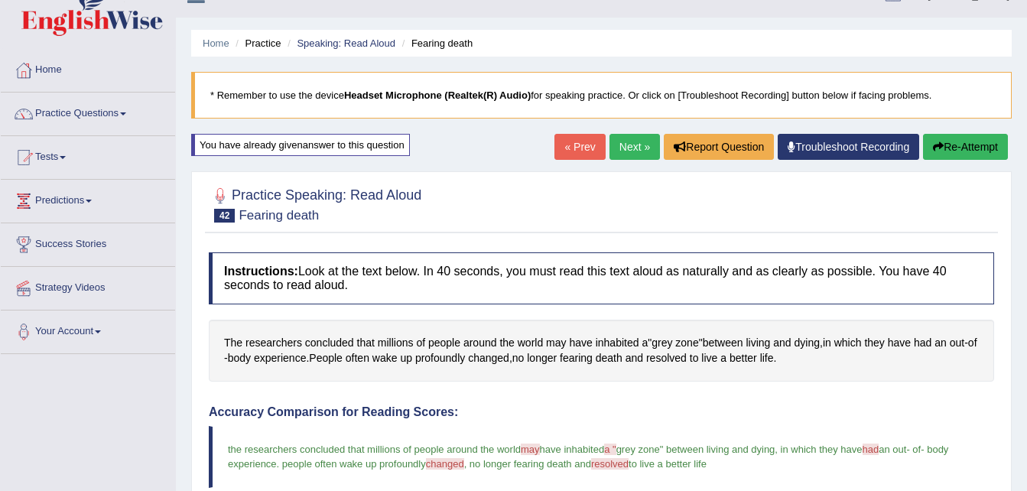
click at [628, 141] on link "Next »" at bounding box center [634, 147] width 50 height 26
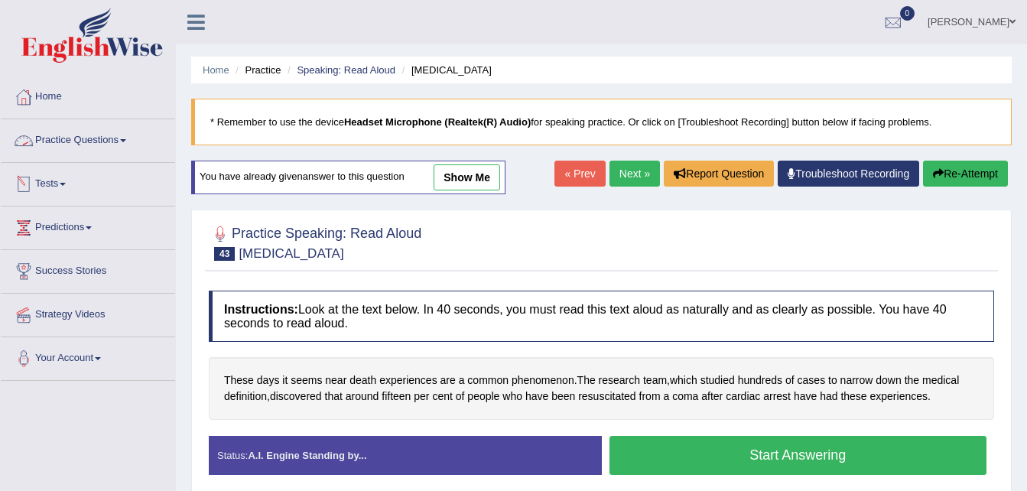
click at [97, 141] on link "Practice Questions" at bounding box center [88, 138] width 174 height 38
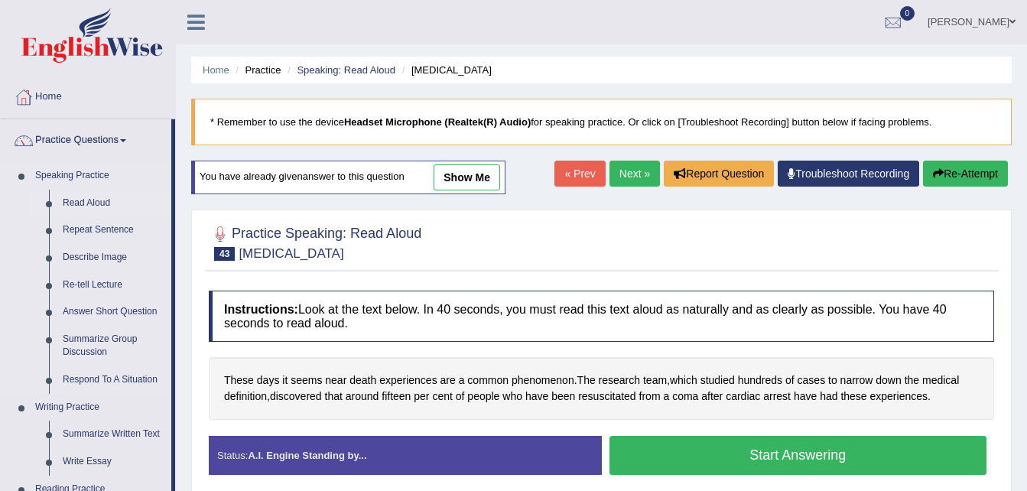
click at [92, 203] on link "Read Aloud" at bounding box center [113, 204] width 115 height 28
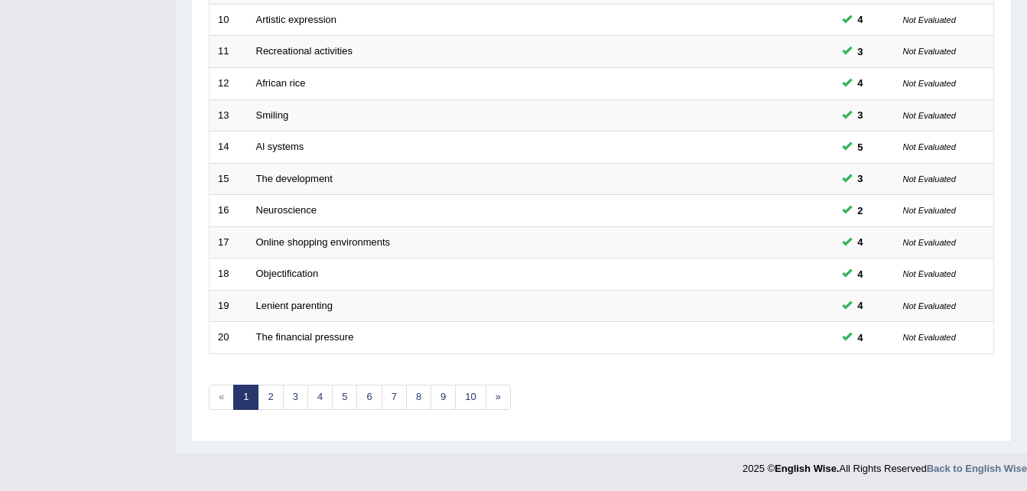
scroll to position [521, 0]
click at [300, 393] on link "3" at bounding box center [295, 396] width 25 height 25
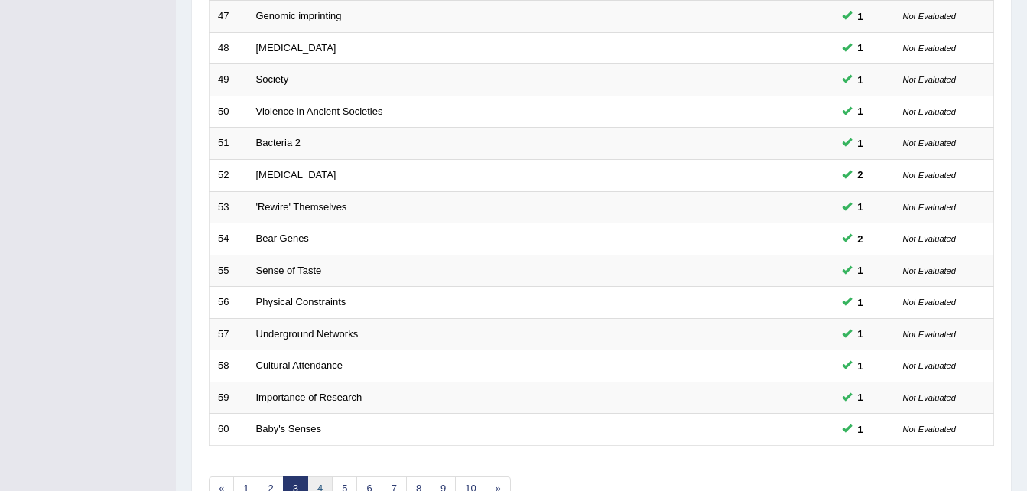
click at [322, 486] on link "4" at bounding box center [319, 488] width 25 height 25
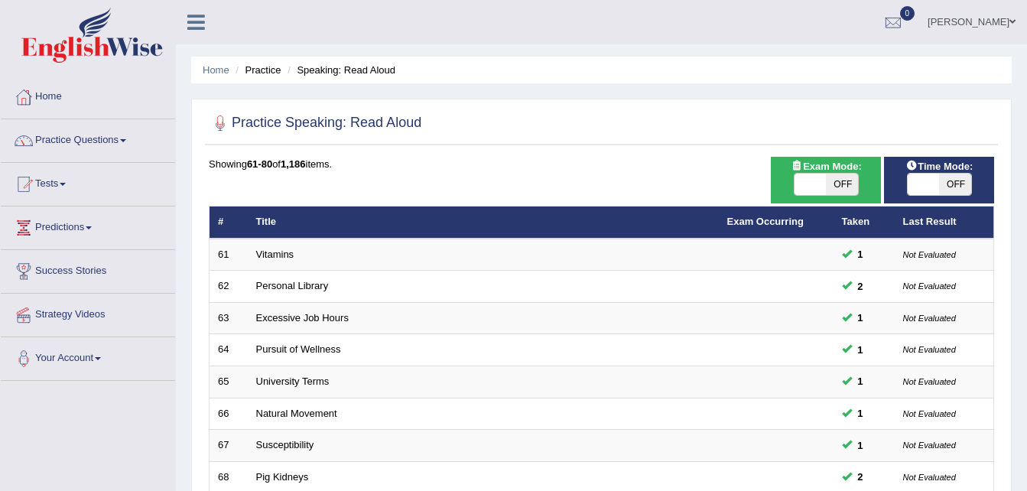
scroll to position [429, 0]
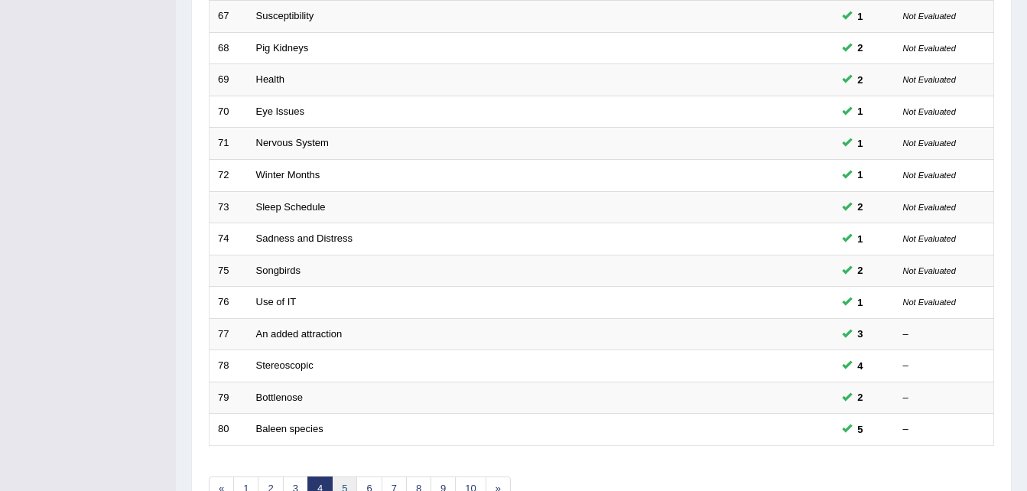
click at [344, 482] on link "5" at bounding box center [344, 488] width 25 height 25
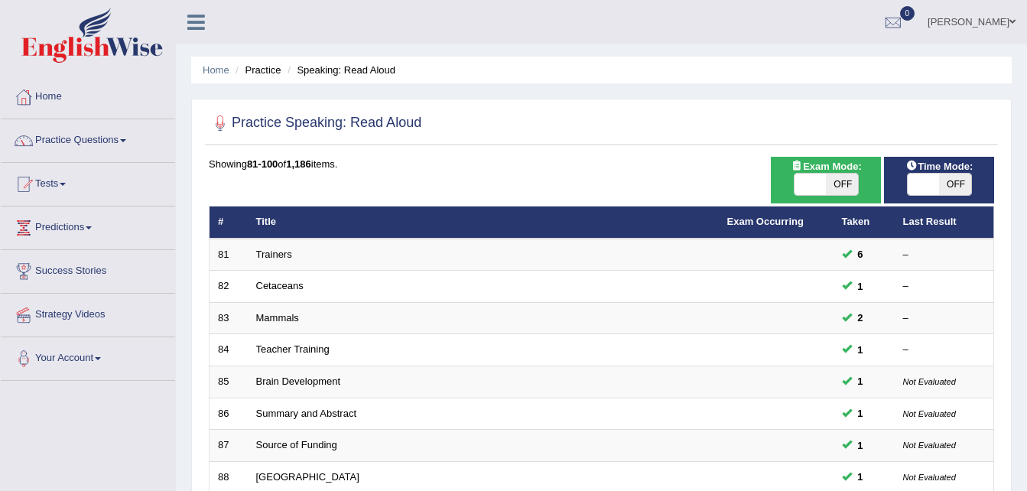
scroll to position [429, 0]
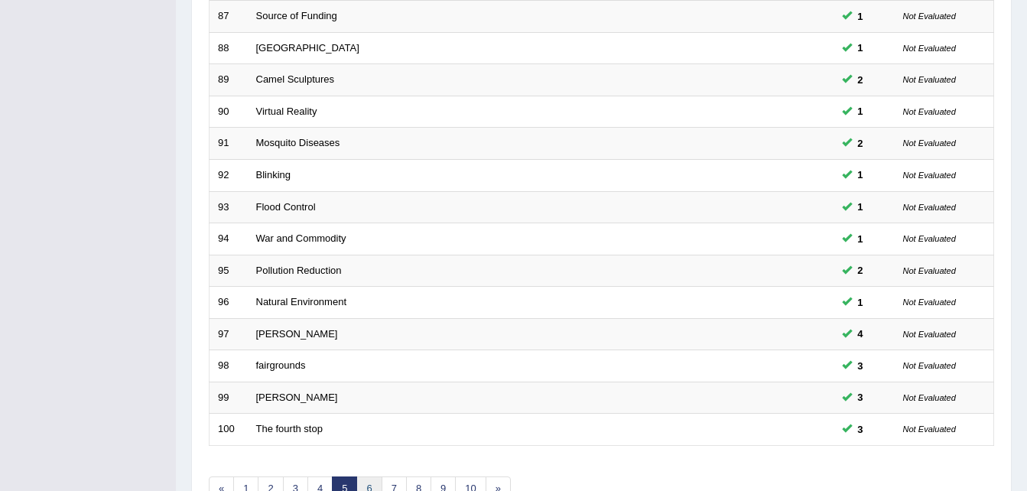
click at [364, 485] on link "6" at bounding box center [368, 488] width 25 height 25
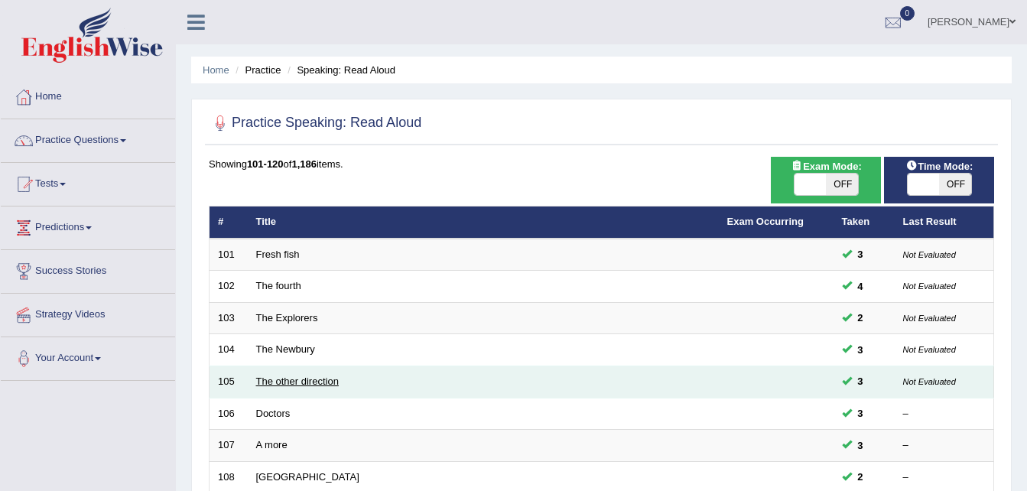
click at [269, 381] on link "The other direction" at bounding box center [297, 380] width 83 height 11
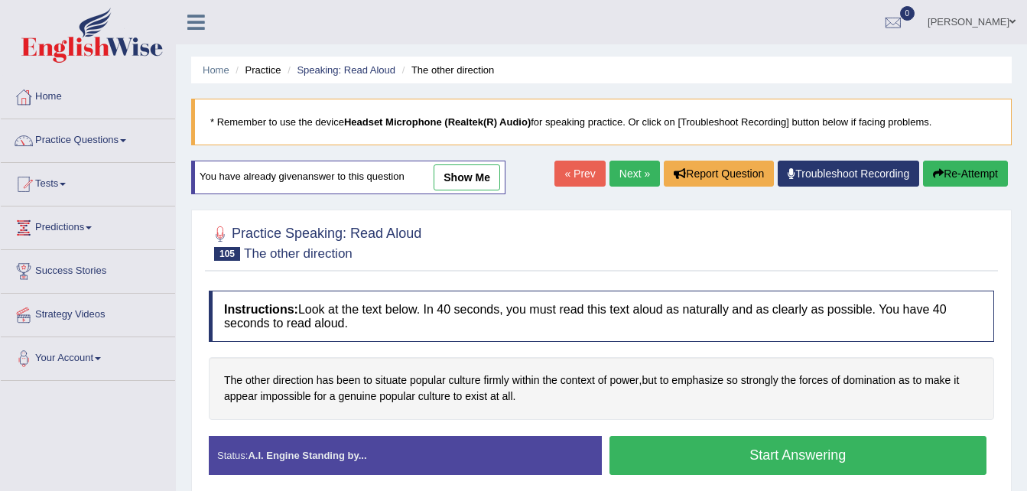
click at [446, 170] on link "show me" at bounding box center [466, 177] width 67 height 26
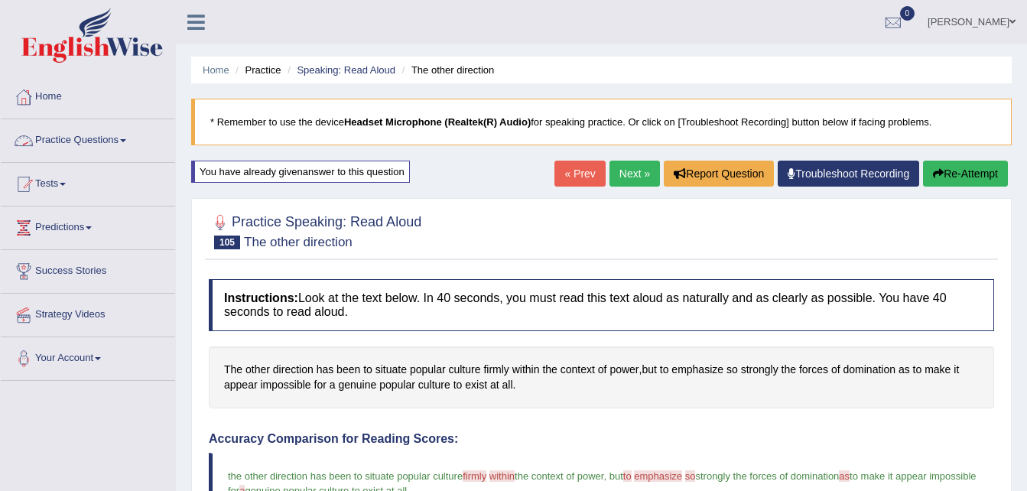
click at [80, 143] on link "Practice Questions" at bounding box center [88, 138] width 174 height 38
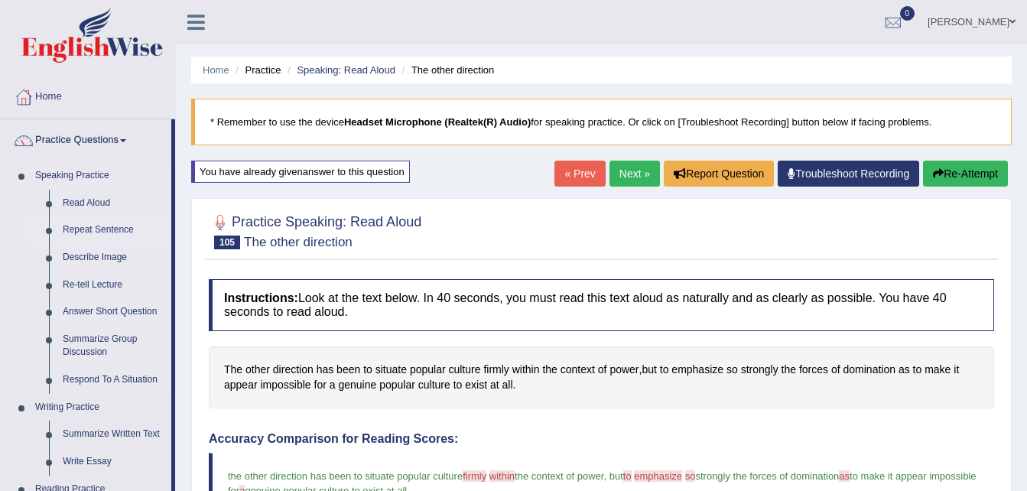
click at [100, 222] on link "Repeat Sentence" at bounding box center [113, 230] width 115 height 28
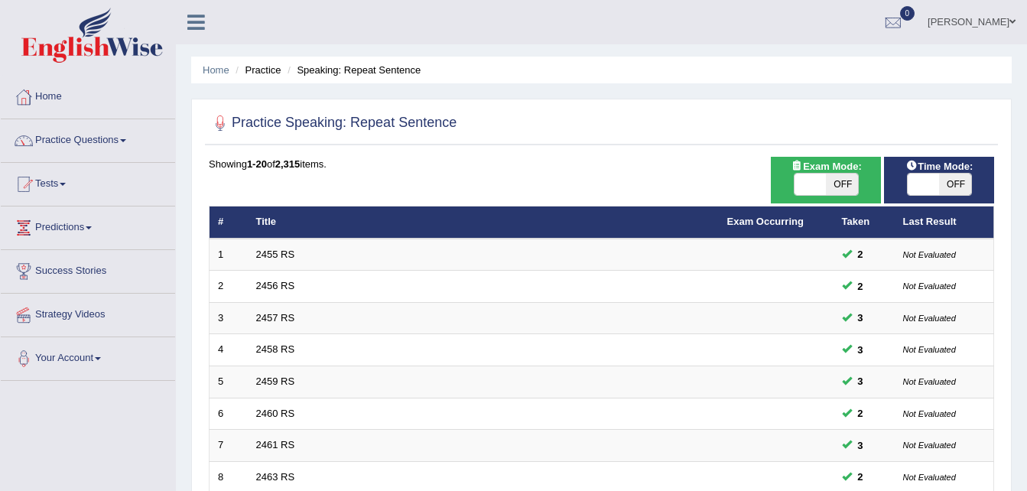
scroll to position [429, 0]
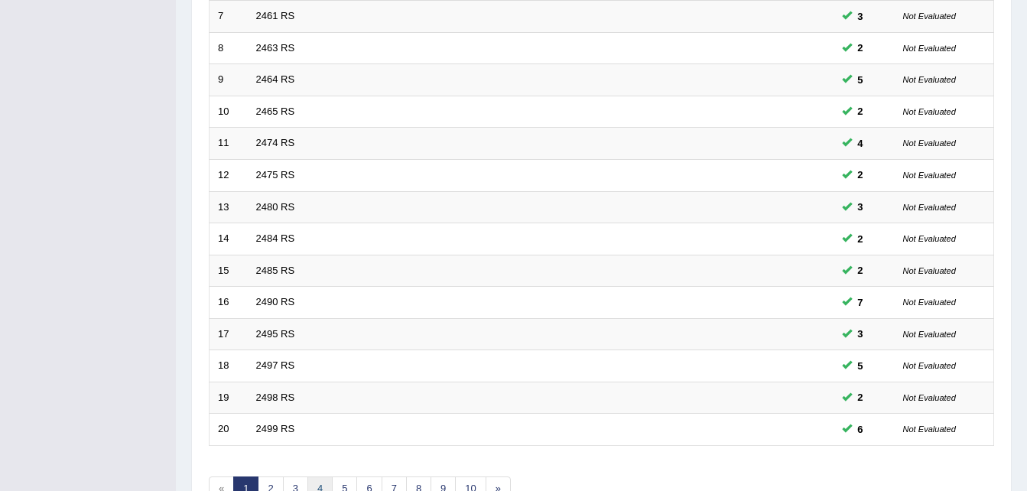
click at [320, 483] on link "4" at bounding box center [319, 488] width 25 height 25
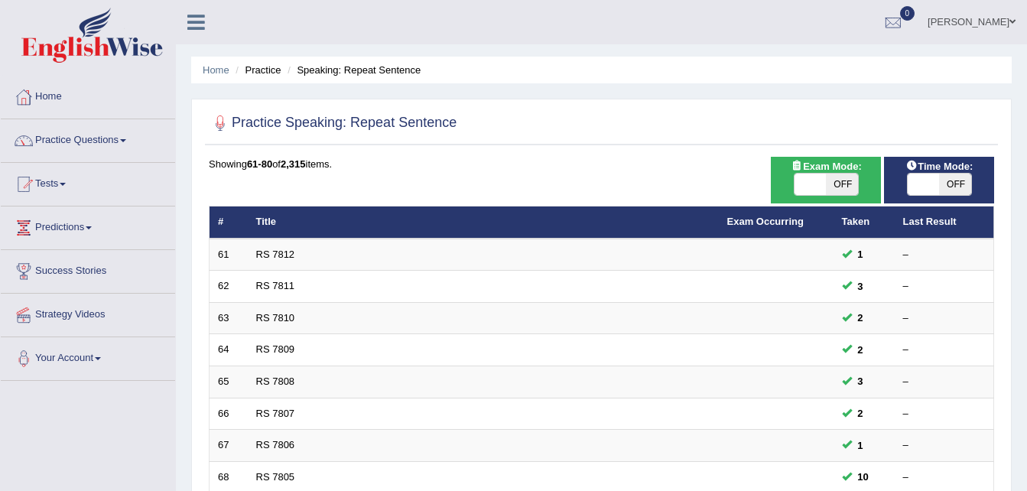
scroll to position [429, 0]
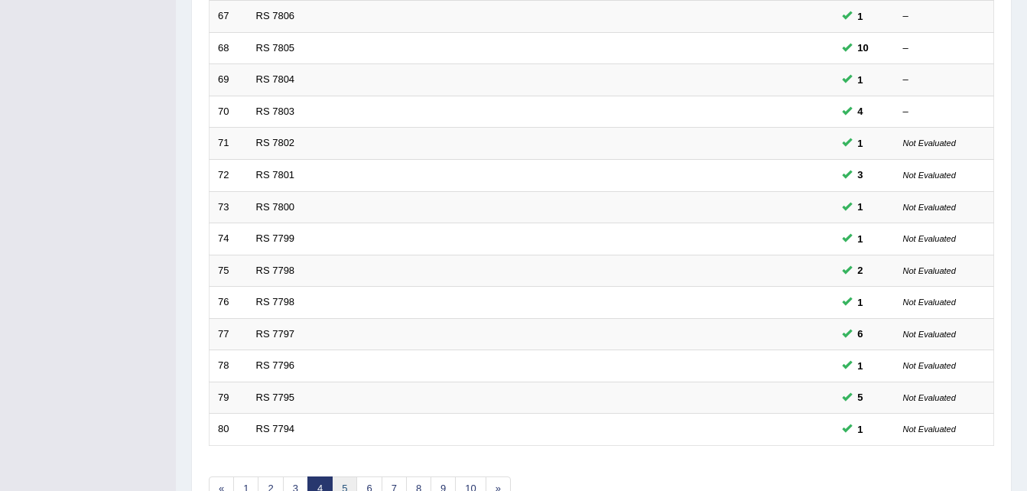
click at [346, 485] on link "5" at bounding box center [344, 488] width 25 height 25
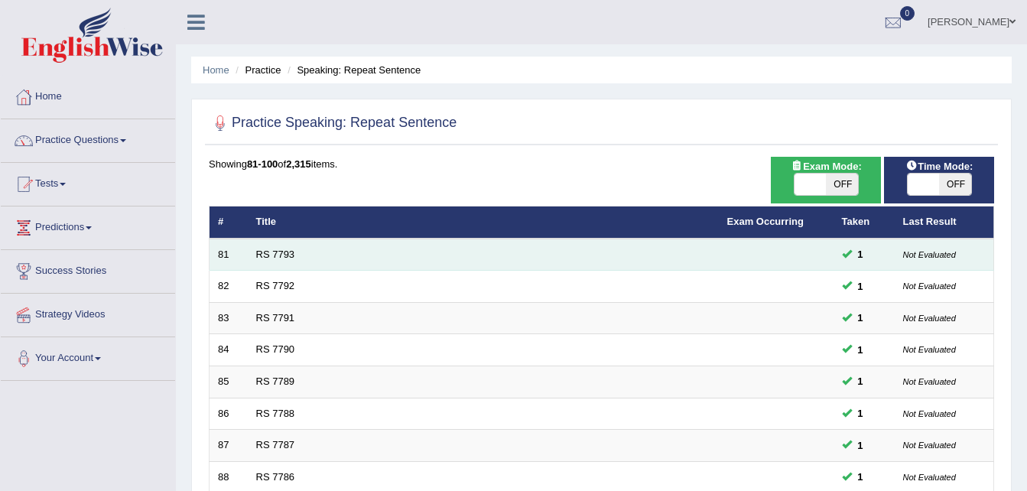
click at [280, 260] on td "RS 7793" at bounding box center [483, 255] width 471 height 32
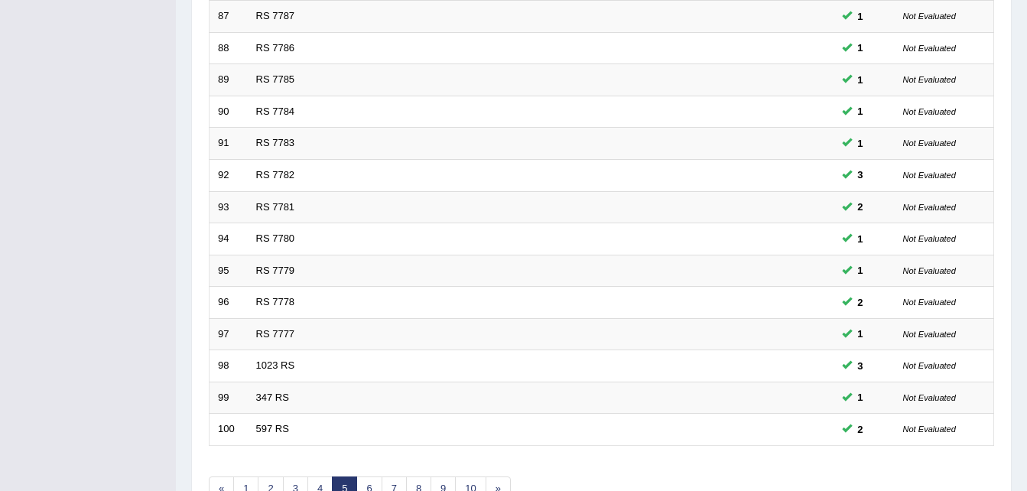
scroll to position [521, 0]
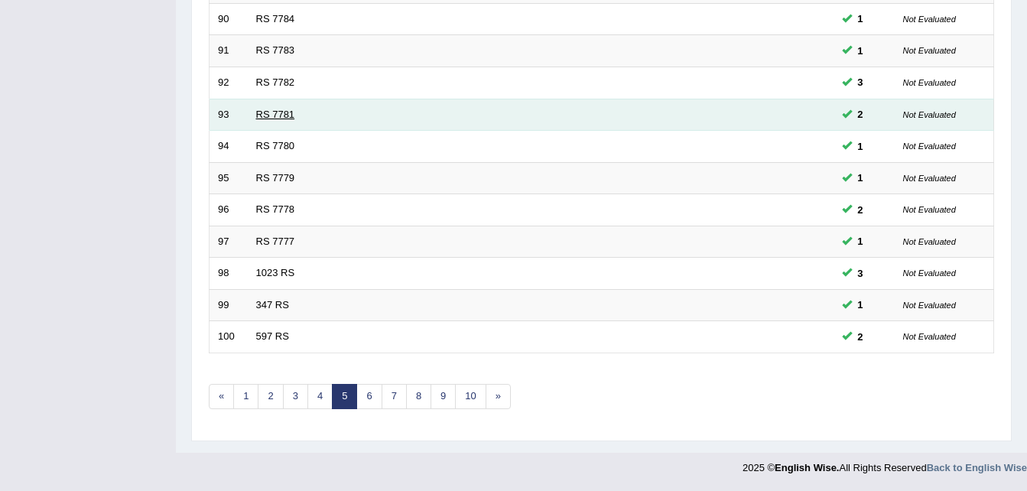
click at [273, 111] on link "RS 7781" at bounding box center [275, 114] width 39 height 11
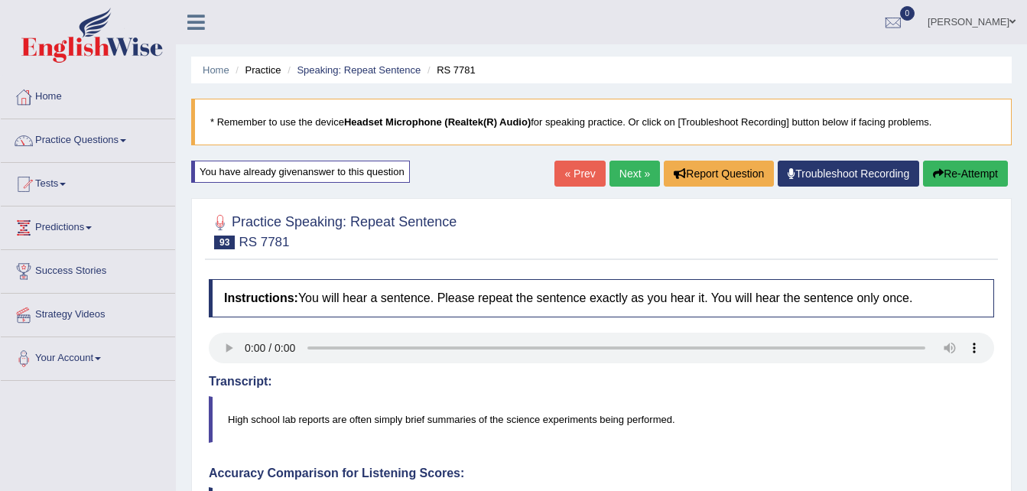
click at [625, 184] on link "Next »" at bounding box center [634, 174] width 50 height 26
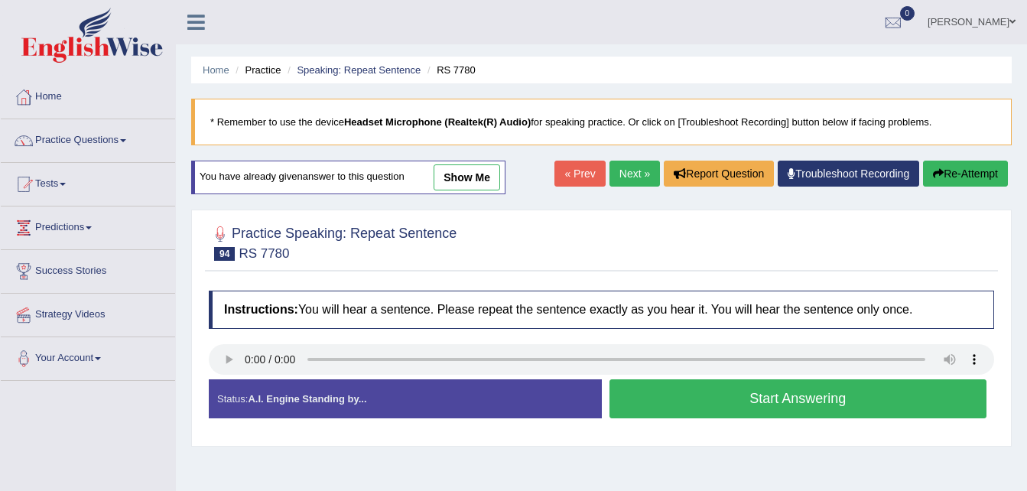
click at [460, 183] on link "show me" at bounding box center [466, 177] width 67 height 26
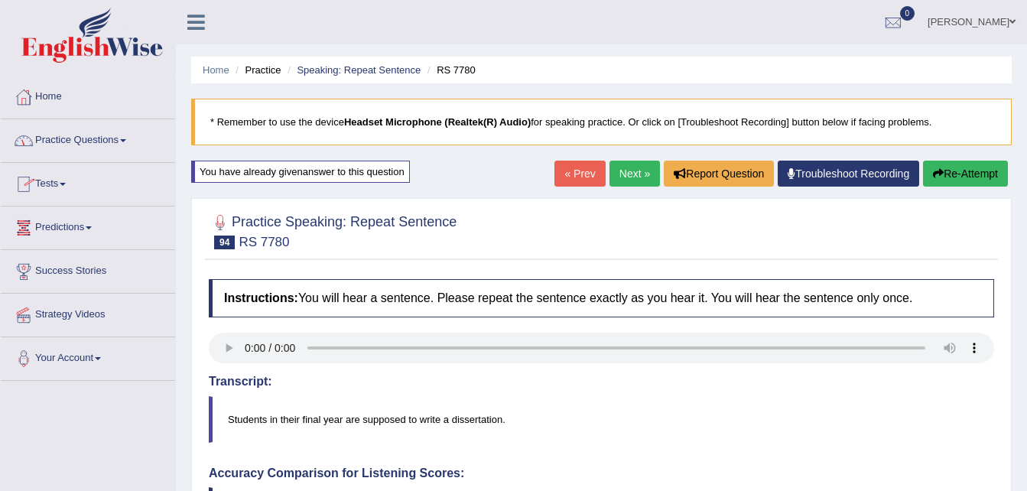
click at [119, 151] on link "Practice Questions" at bounding box center [88, 138] width 174 height 38
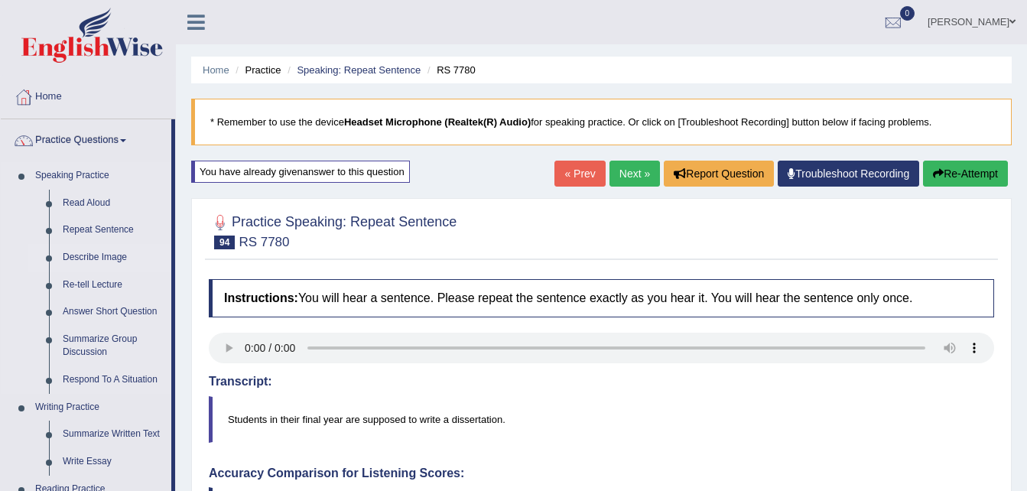
click at [84, 255] on link "Describe Image" at bounding box center [113, 258] width 115 height 28
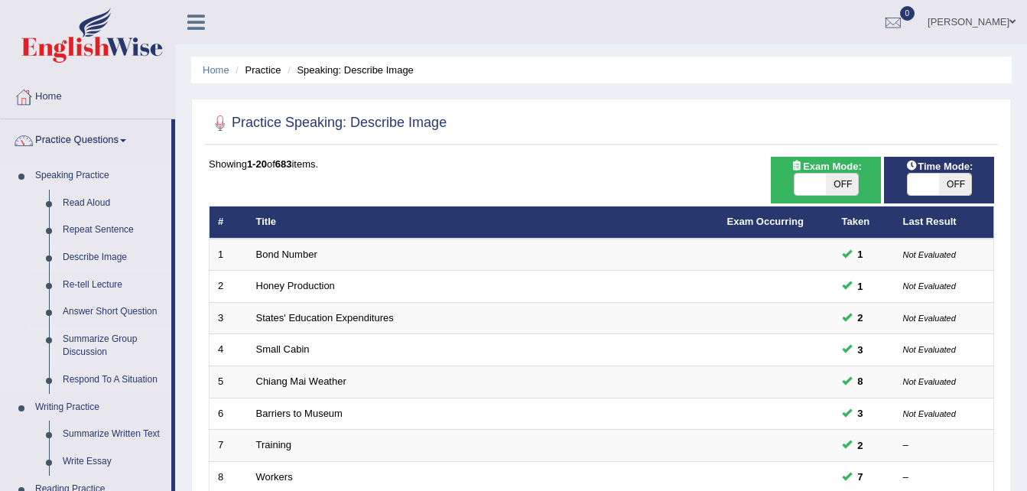
click at [99, 344] on link "Summarize Group Discussion" at bounding box center [113, 346] width 115 height 41
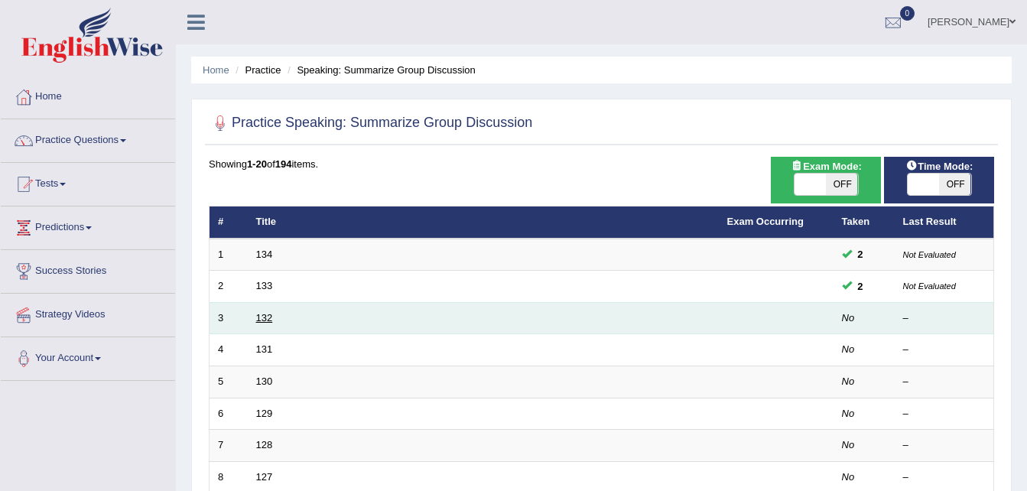
click at [264, 317] on link "132" at bounding box center [264, 317] width 17 height 11
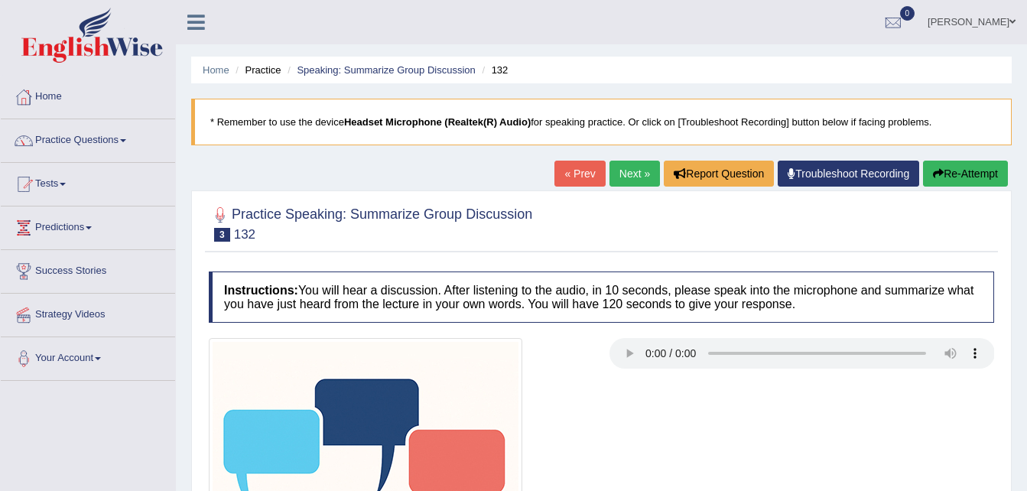
click at [621, 174] on link "Next »" at bounding box center [634, 174] width 50 height 26
